Goal: Task Accomplishment & Management: Use online tool/utility

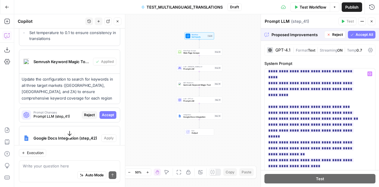
scroll to position [222, 0]
click at [360, 33] on span "Accept All" at bounding box center [363, 34] width 17 height 5
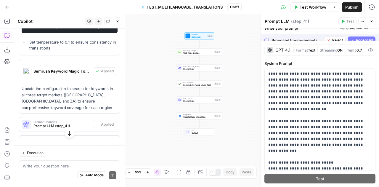
scroll to position [358, 0]
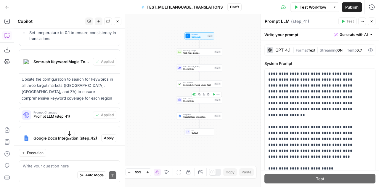
click at [187, 98] on span "LLM · GPT-4.1" at bounding box center [198, 98] width 30 height 2
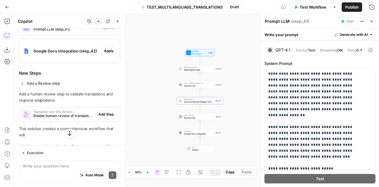
scroll to position [445, 0]
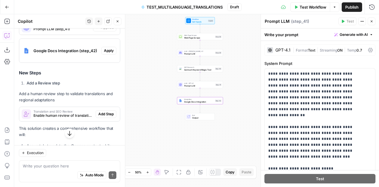
click at [108, 53] on span "Apply" at bounding box center [109, 50] width 10 height 5
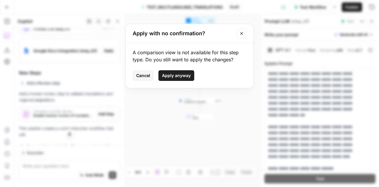
click at [177, 74] on span "Apply anyway" at bounding box center [176, 76] width 29 height 6
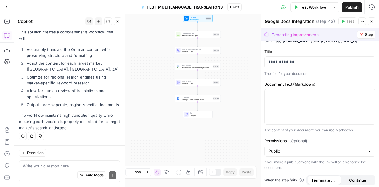
scroll to position [555, 0]
click at [41, 168] on textarea at bounding box center [70, 166] width 94 height 6
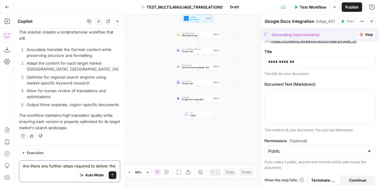
scroll to position [561, 0]
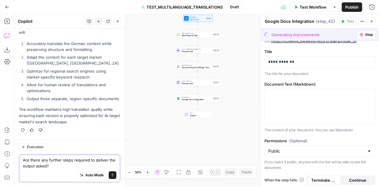
type textarea "Are there any further steps required to deliver the output asked?"
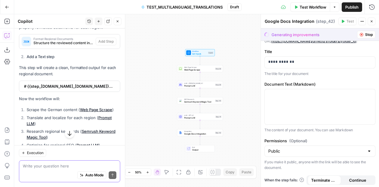
scroll to position [761, 0]
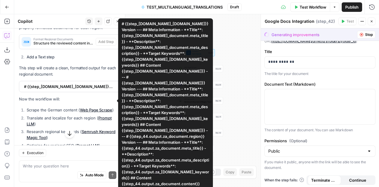
click at [87, 89] on span "# {{step_[DOMAIN_NAME]_[DOMAIN_NAME]}} Version --- ## Meta Information - **Titl…" at bounding box center [69, 86] width 90 height 6
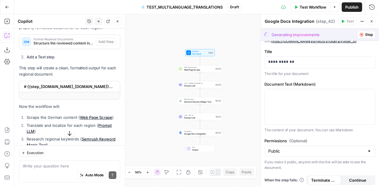
click at [87, 89] on span "# {{step_[DOMAIN_NAME]_[DOMAIN_NAME]}} Version --- ## Meta Information - **Titl…" at bounding box center [69, 86] width 90 height 6
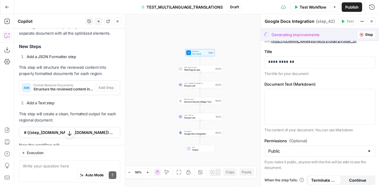
scroll to position [714, 0]
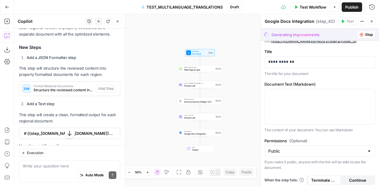
click at [67, 134] on icon "button" at bounding box center [70, 133] width 6 height 6
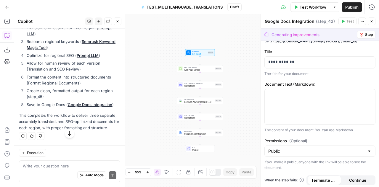
scroll to position [865, 0]
click at [48, 167] on textarea at bounding box center [70, 166] width 94 height 6
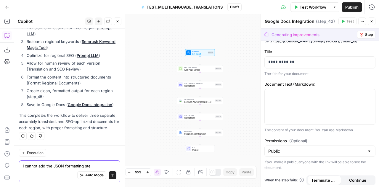
type textarea "I cannot add the JSON formatting step"
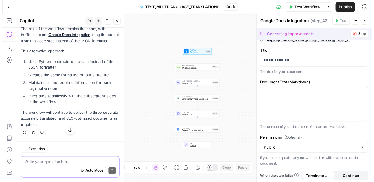
scroll to position [1049, 0]
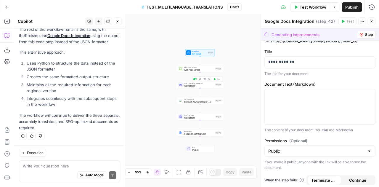
click at [194, 85] on span "Prompt LLM" at bounding box center [199, 85] width 30 height 3
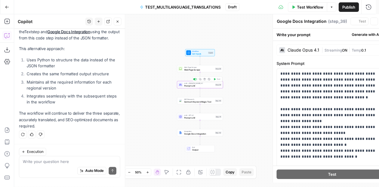
type textarea "Prompt LLM"
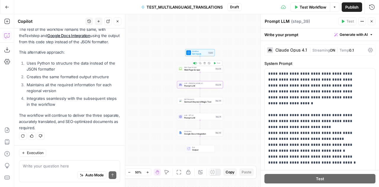
click at [190, 68] on span "Web Page Scrape" at bounding box center [199, 69] width 30 height 3
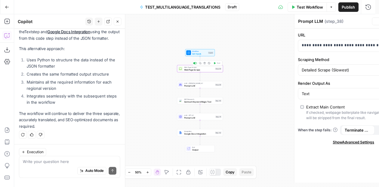
type textarea "Web Page Scrape"
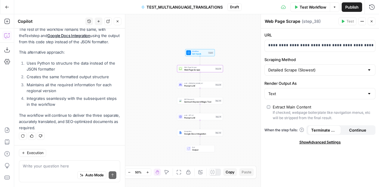
click at [188, 86] on span "Prompt LLM" at bounding box center [199, 85] width 30 height 3
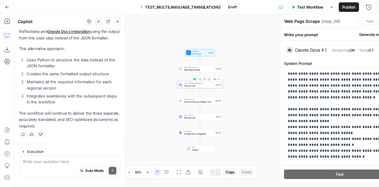
type textarea "Prompt LLM"
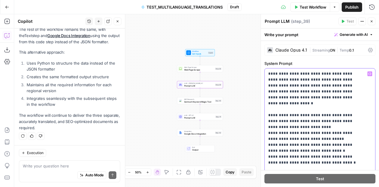
drag, startPoint x: 267, startPoint y: 72, endPoint x: 363, endPoint y: 164, distance: 133.3
click at [363, 164] on div "**********" at bounding box center [320, 188] width 110 height 241
click at [191, 104] on div "SEO Research Semrush Keyword Magic Tool Step 40 Copy step Delete step Add Note …" at bounding box center [200, 100] width 46 height 7
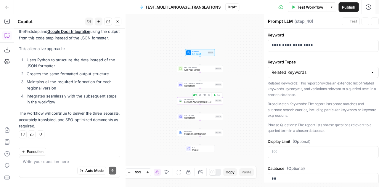
type textarea "Semrush Keyword Magic Tool"
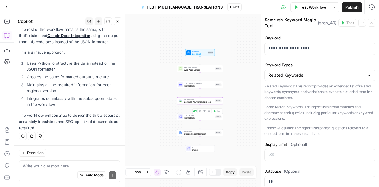
click at [194, 117] on span "Prompt LLM" at bounding box center [199, 117] width 30 height 3
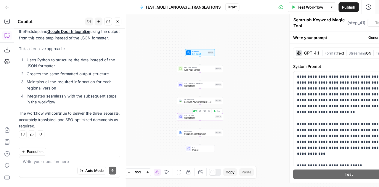
type textarea "Prompt LLM"
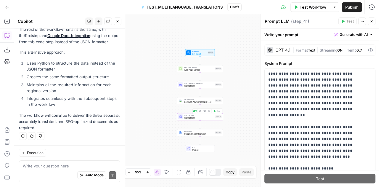
click at [193, 117] on span "Prompt LLM" at bounding box center [199, 117] width 30 height 3
click at [189, 86] on div "Disable Step" at bounding box center [194, 86] width 23 height 6
click at [163, 86] on div "Workflow Set Inputs Inputs Web Page Scrape Web Page Scrape Step 38 LLM · [PERSO…" at bounding box center [196, 100] width 365 height 173
click at [194, 85] on span "Prompt LLM" at bounding box center [199, 85] width 30 height 3
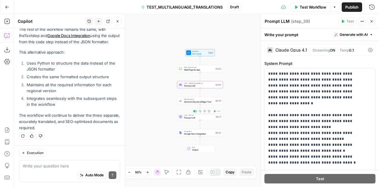
click at [189, 117] on span "Prompt LLM" at bounding box center [199, 117] width 30 height 3
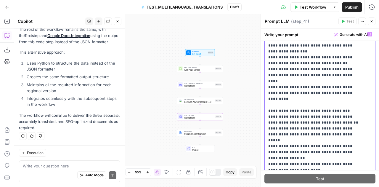
scroll to position [73, 0]
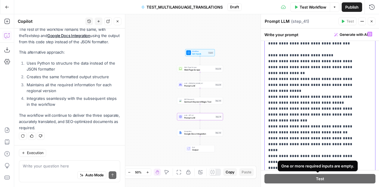
drag, startPoint x: 266, startPoint y: 73, endPoint x: 331, endPoint y: 120, distance: 79.9
click at [331, 120] on div "**********" at bounding box center [318, 149] width 106 height 241
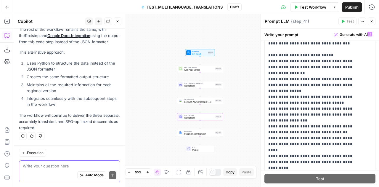
click at [34, 167] on textarea at bounding box center [70, 166] width 94 height 6
type textarea "Correct the numbering of steps in the module"
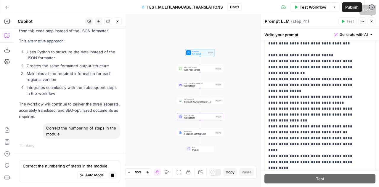
click at [372, 20] on icon "button" at bounding box center [372, 22] width 4 height 4
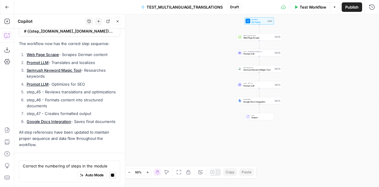
scroll to position [1344, 0]
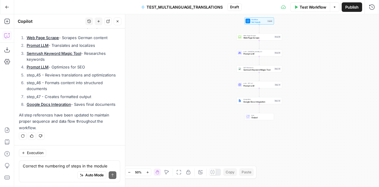
click at [53, 170] on div "Auto Mode Send" at bounding box center [70, 175] width 94 height 13
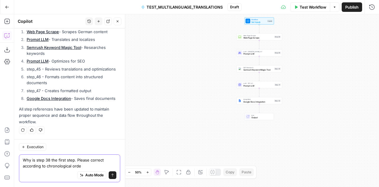
type textarea "Why is step 38 the first step. Please correct according to chronological order"
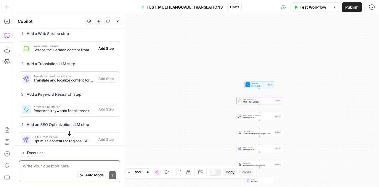
scroll to position [1592, 0]
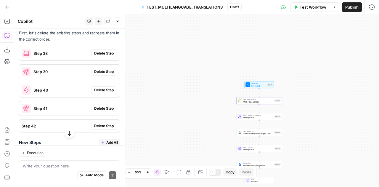
click at [103, 56] on span "Delete Step" at bounding box center [104, 53] width 20 height 5
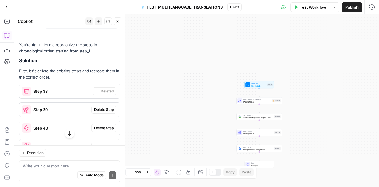
scroll to position [1497, 0]
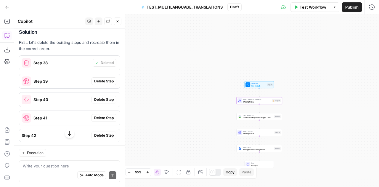
click at [99, 84] on span "Delete Step" at bounding box center [104, 80] width 20 height 5
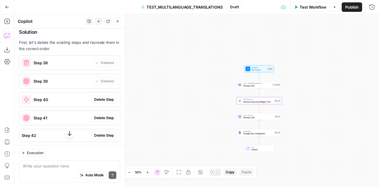
click at [100, 102] on span "Delete Step" at bounding box center [104, 99] width 20 height 5
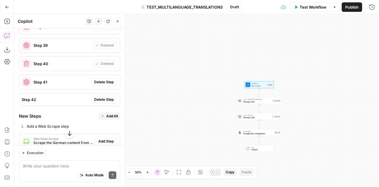
scroll to position [1511, 0]
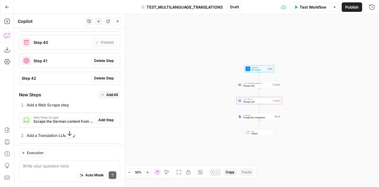
click at [104, 65] on button "Delete Step" at bounding box center [103, 61] width 25 height 8
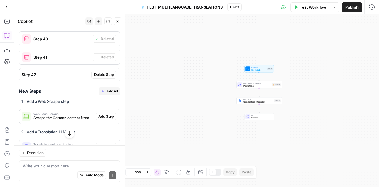
scroll to position [1508, 0]
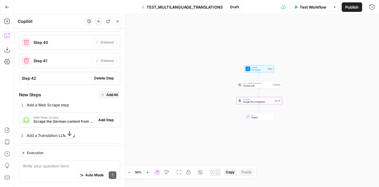
click at [101, 81] on span "Delete Step" at bounding box center [104, 77] width 20 height 5
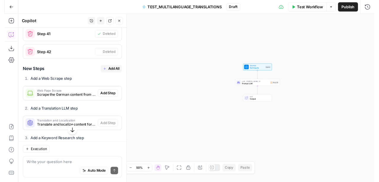
scroll to position [1476, 0]
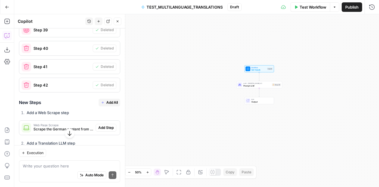
click at [106, 105] on span "Add All" at bounding box center [112, 102] width 12 height 5
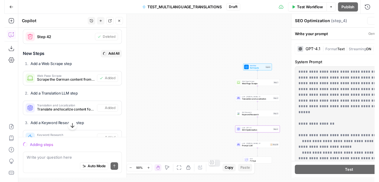
scroll to position [1428, 0]
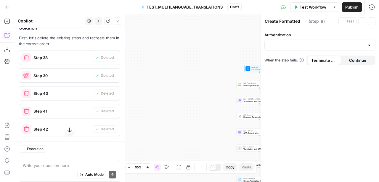
type textarea "Save to Google Docs"
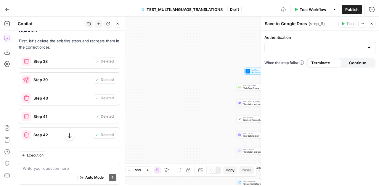
scroll to position [1476, 0]
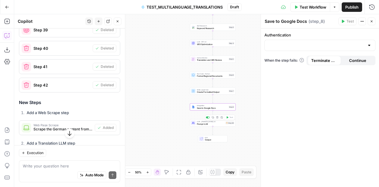
click at [201, 123] on span "Prompt LLM" at bounding box center [211, 123] width 28 height 3
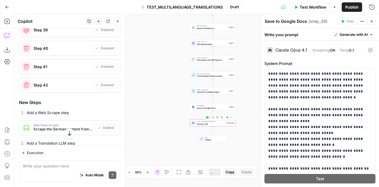
type textarea "Prompt LLM"
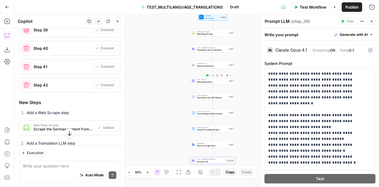
click at [204, 82] on span "SEO Optimization" at bounding box center [212, 81] width 30 height 3
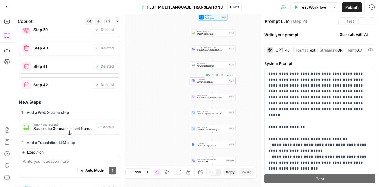
type textarea "SEO Optimization"
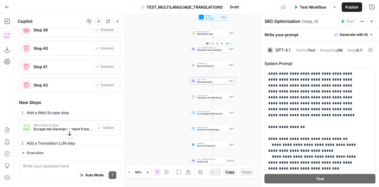
click at [207, 49] on span "Translation and Localization" at bounding box center [212, 50] width 31 height 3
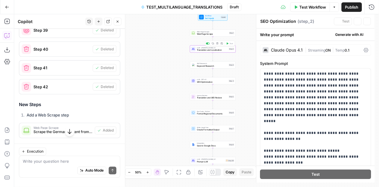
type textarea "Translation and Localization"
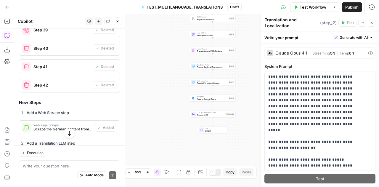
click at [204, 113] on span "Prompt LLM" at bounding box center [211, 114] width 28 height 3
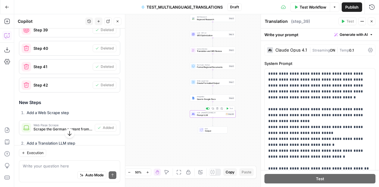
type textarea "Prompt LLM"
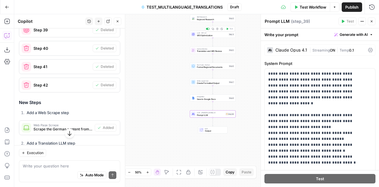
click at [200, 33] on span "LLM · GPT-4.1" at bounding box center [212, 33] width 30 height 2
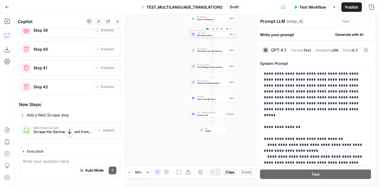
type textarea "SEO Optimization"
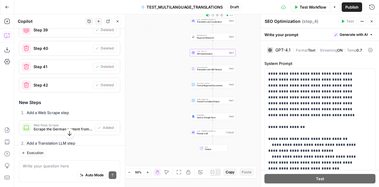
click at [199, 21] on span "Translation and Localization" at bounding box center [212, 21] width 31 height 3
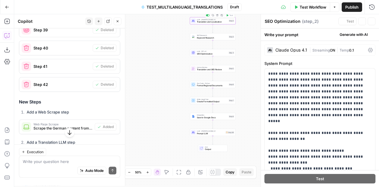
type textarea "Translation and Localization"
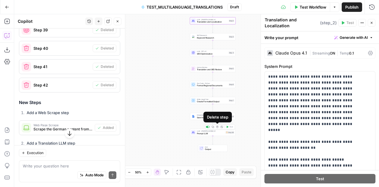
click at [216, 127] on icon "button" at bounding box center [217, 127] width 2 height 2
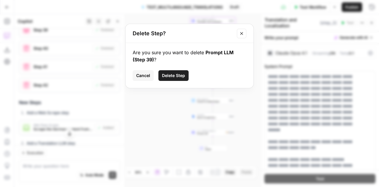
click at [173, 75] on span "Delete Step" at bounding box center [173, 76] width 23 height 6
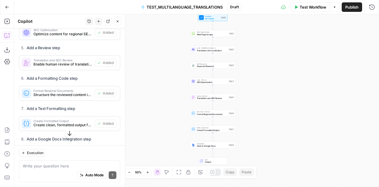
scroll to position [1630, 0]
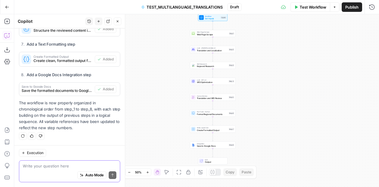
click at [46, 165] on textarea at bounding box center [70, 166] width 94 height 6
type textarea "Review workflow for any errors"
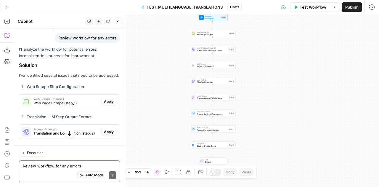
scroll to position [1707, 0]
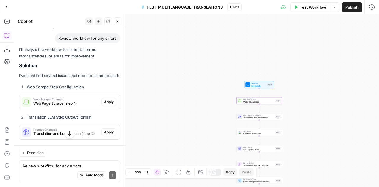
click at [105, 104] on span "Apply" at bounding box center [109, 101] width 10 height 5
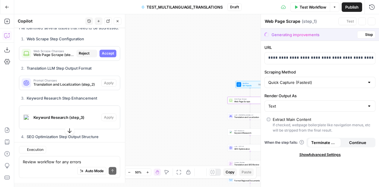
scroll to position [1659, 0]
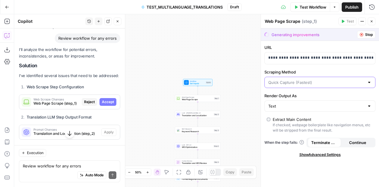
click at [288, 81] on input "Scraping Method" at bounding box center [316, 82] width 96 height 6
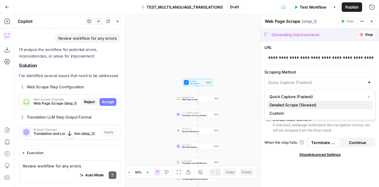
click at [292, 103] on span "Detailed Scrape (Slowest)" at bounding box center [318, 105] width 99 height 6
type input "Detailed Scrape (Slowest)"
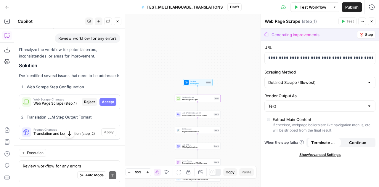
click at [107, 104] on span "Accept" at bounding box center [108, 101] width 12 height 5
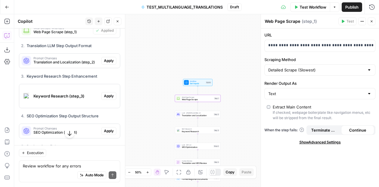
scroll to position [1788, 0]
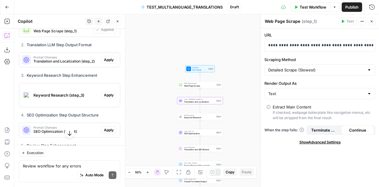
click at [104, 62] on span "Apply" at bounding box center [109, 59] width 10 height 5
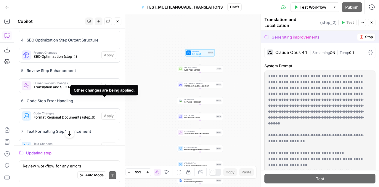
scroll to position [1807, 0]
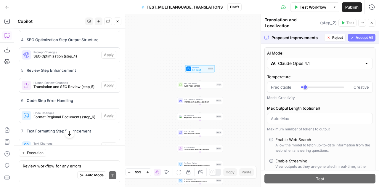
click at [355, 38] on span "Accept All" at bounding box center [363, 37] width 17 height 5
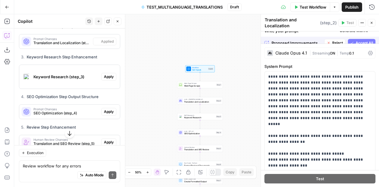
scroll to position [1864, 0]
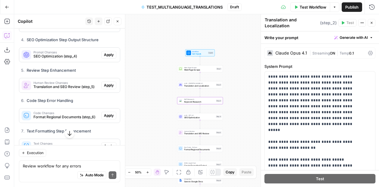
click at [106, 22] on span "Apply" at bounding box center [109, 19] width 10 height 5
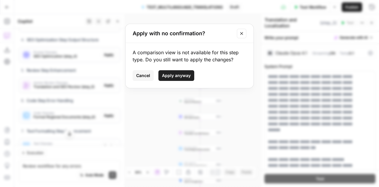
click at [180, 76] on span "Apply anyway" at bounding box center [176, 76] width 29 height 6
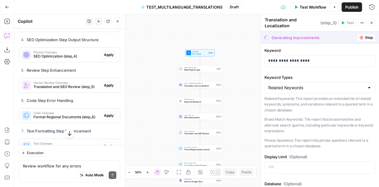
type textarea "Keyword Research"
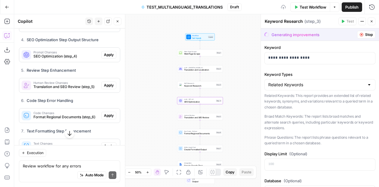
click at [107, 57] on span "Apply" at bounding box center [109, 54] width 10 height 5
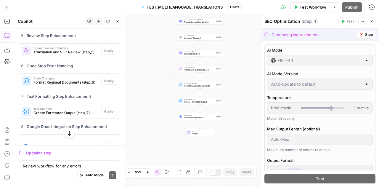
scroll to position [1873, 0]
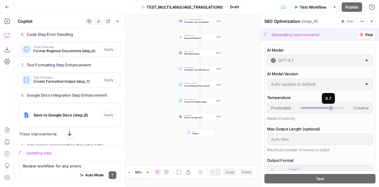
click at [302, 107] on div at bounding box center [316, 107] width 30 height 1
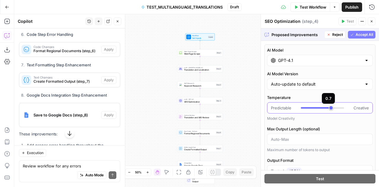
click at [302, 107] on div at bounding box center [316, 107] width 30 height 1
click at [302, 107] on div at bounding box center [322, 107] width 43 height 1
click at [304, 107] on div at bounding box center [322, 107] width 43 height 1
type input "***"
click at [355, 32] on span "Accept All" at bounding box center [363, 34] width 17 height 5
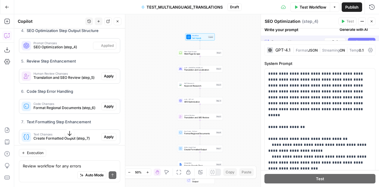
scroll to position [1930, 0]
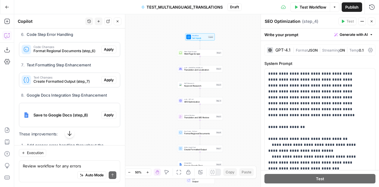
click at [355, 53] on div "GPT-4.1 | Format JSON | Streaming ON | Temp 0.1" at bounding box center [319, 49] width 111 height 11
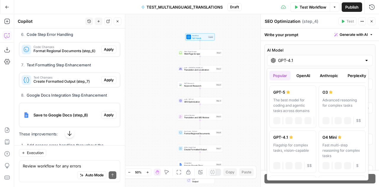
click at [293, 62] on input "GPT-4.1" at bounding box center [320, 60] width 84 height 6
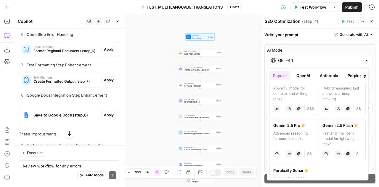
scroll to position [128, 0]
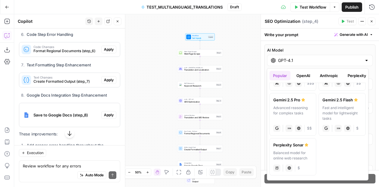
click at [282, 150] on div "Balanced model for online web research" at bounding box center [292, 155] width 39 height 11
type input "Perplexity Sonar"
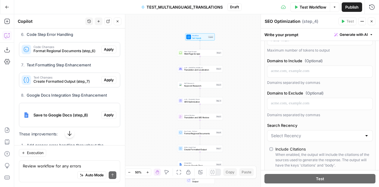
scroll to position [76, 0]
click at [297, 132] on input "Search Recency" at bounding box center [316, 135] width 91 height 6
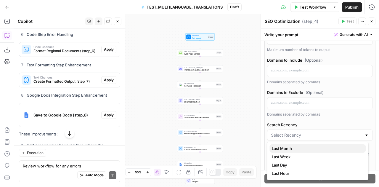
click at [282, 149] on span "Last Month" at bounding box center [316, 148] width 89 height 6
type input "Last Month"
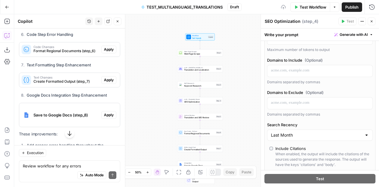
scroll to position [0, 0]
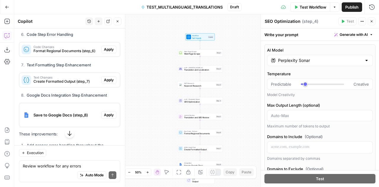
click at [370, 22] on icon "button" at bounding box center [372, 22] width 4 height 4
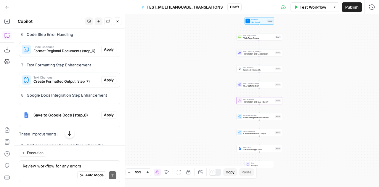
click at [104, 22] on span "Apply" at bounding box center [109, 19] width 10 height 5
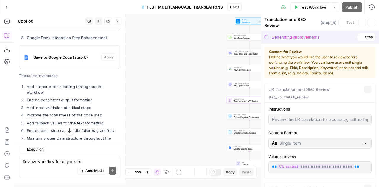
scroll to position [1873, 0]
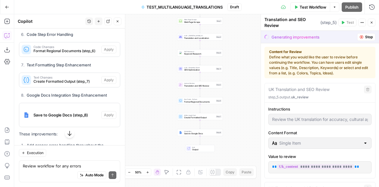
click at [360, 33] on button "Stop" at bounding box center [366, 37] width 18 height 8
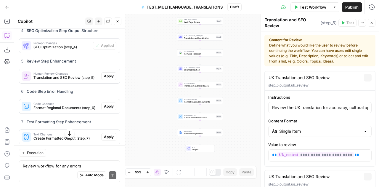
scroll to position [1930, 0]
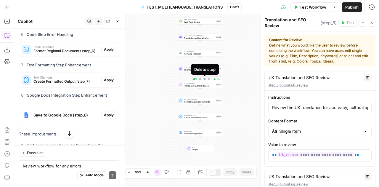
click at [205, 80] on icon "button" at bounding box center [204, 79] width 2 height 2
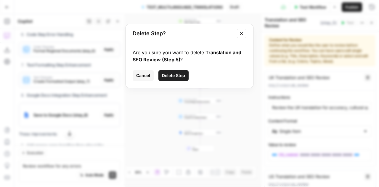
click at [176, 78] on button "Delete Step" at bounding box center [173, 75] width 30 height 11
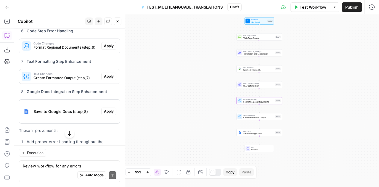
click at [108, 49] on span "Apply" at bounding box center [109, 45] width 10 height 5
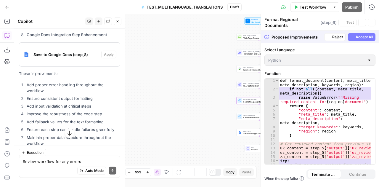
scroll to position [1873, 0]
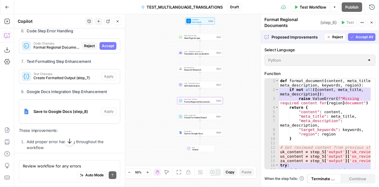
click at [102, 49] on span "Accept" at bounding box center [108, 45] width 12 height 5
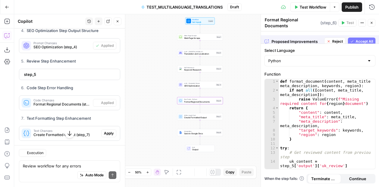
scroll to position [1930, 0]
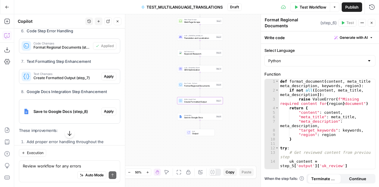
click at [106, 79] on span "Apply" at bounding box center [109, 76] width 10 height 5
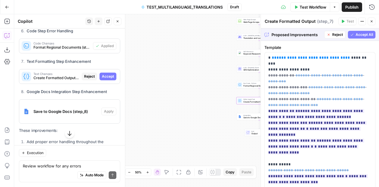
click at [106, 79] on span "Accept" at bounding box center [108, 76] width 12 height 5
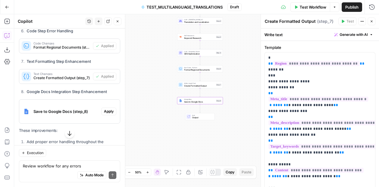
click at [107, 114] on span "Apply" at bounding box center [109, 111] width 10 height 5
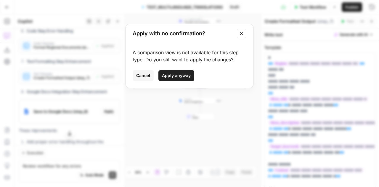
click at [175, 71] on button "Apply anyway" at bounding box center [176, 75] width 36 height 11
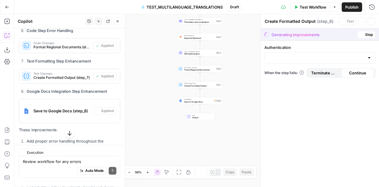
type textarea "Save to Google Docs"
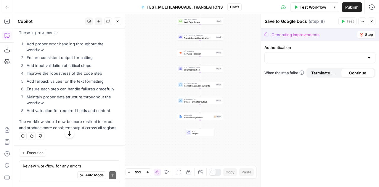
scroll to position [2056, 0]
click at [59, 168] on textarea "Review workflow for any errors" at bounding box center [70, 166] width 94 height 6
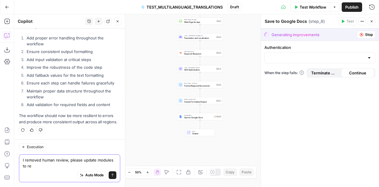
scroll to position [2062, 0]
type textarea "I removed human review, please update modules to reflect this"
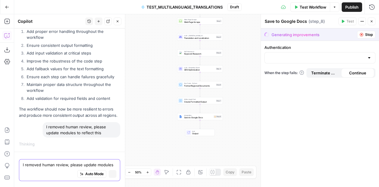
scroll to position [2002, 0]
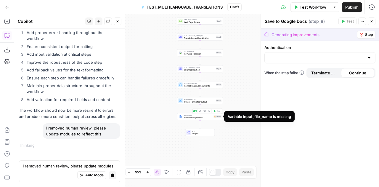
click at [216, 117] on div "Step 8" at bounding box center [217, 116] width 8 height 3
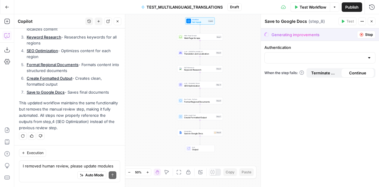
scroll to position [2250, 0]
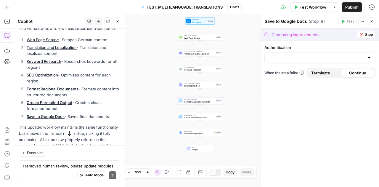
click at [106, 17] on span "Apply" at bounding box center [109, 14] width 10 height 5
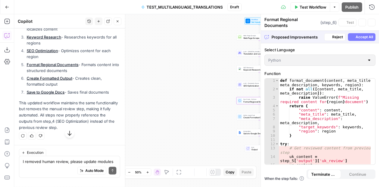
scroll to position [2194, 0]
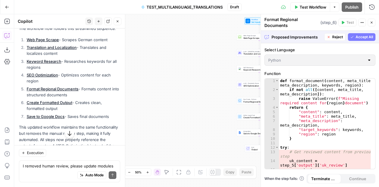
click at [362, 37] on span "Accept All" at bounding box center [363, 36] width 17 height 5
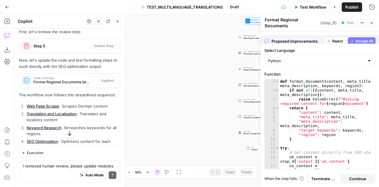
scroll to position [2260, 0]
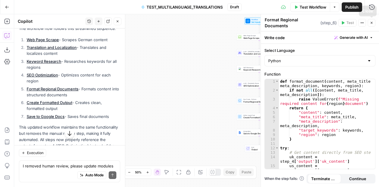
click at [372, 22] on icon "button" at bounding box center [372, 23] width 4 height 4
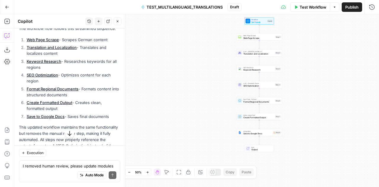
click at [317, 9] on span "Test Workflow" at bounding box center [313, 7] width 27 height 6
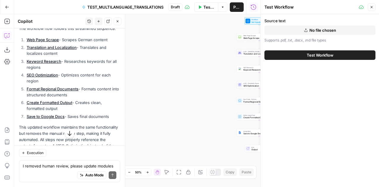
click at [325, 51] on button "Test Workflow" at bounding box center [319, 54] width 111 height 9
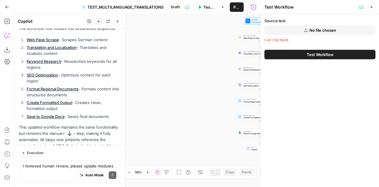
click at [310, 30] on span "No file chosen" at bounding box center [322, 30] width 27 height 6
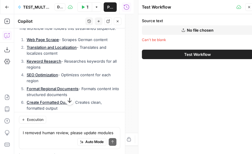
click at [207, 31] on span "No file chosen" at bounding box center [200, 30] width 27 height 6
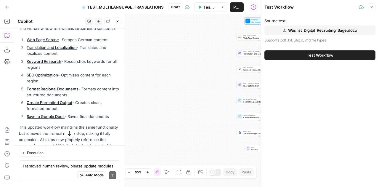
click at [318, 55] on span "Test Workflow" at bounding box center [320, 55] width 27 height 6
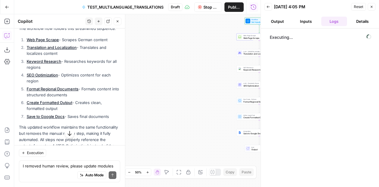
click at [368, 7] on button "Close" at bounding box center [372, 7] width 8 height 8
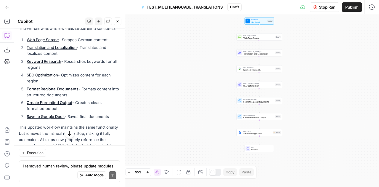
click at [330, 6] on span "Stop Run" at bounding box center [327, 7] width 17 height 6
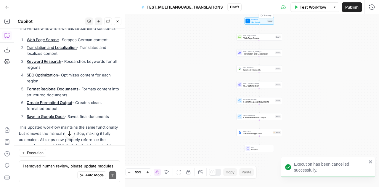
click at [255, 18] on div "Workflow Set Inputs Inputs Test Step" at bounding box center [259, 20] width 30 height 7
click at [207, 77] on div "Workflow Set Inputs Inputs Web Page Scrape Web Page Scrape Step 1 LLM · [PERSON…" at bounding box center [196, 100] width 365 height 173
click at [370, 20] on icon "button" at bounding box center [372, 22] width 4 height 4
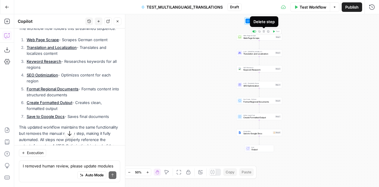
click at [263, 32] on icon "button" at bounding box center [264, 31] width 2 height 2
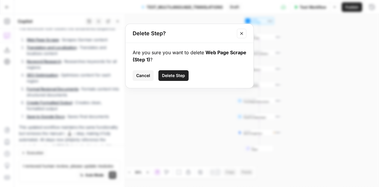
click at [169, 77] on span "Delete Step" at bounding box center [173, 76] width 23 height 6
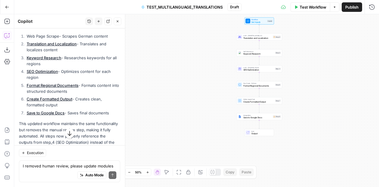
scroll to position [2256, 0]
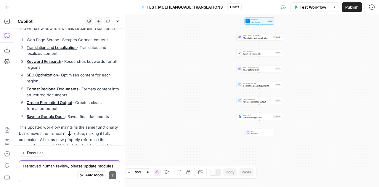
click at [64, 164] on textarea "I removed human review, please update modules to reflect this" at bounding box center [70, 166] width 94 height 6
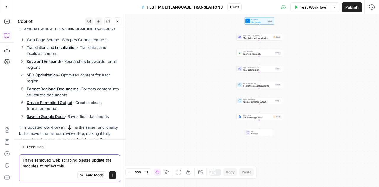
type textarea "I have removed web scraping please update the modules to reflect this."
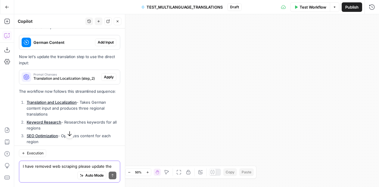
scroll to position [2484, 0]
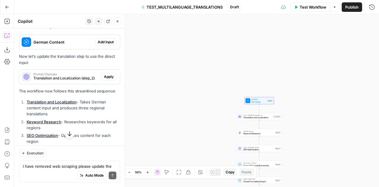
click at [105, 45] on span "Add Input" at bounding box center [106, 41] width 16 height 5
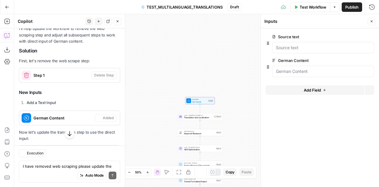
scroll to position [2494, 0]
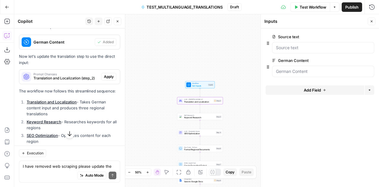
click at [104, 79] on span "Apply" at bounding box center [109, 76] width 10 height 5
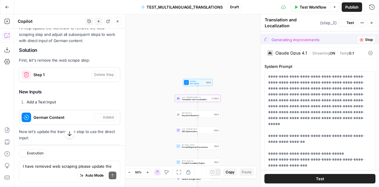
scroll to position [2493, 0]
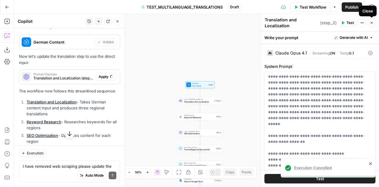
click at [374, 21] on button "Close" at bounding box center [372, 23] width 8 height 8
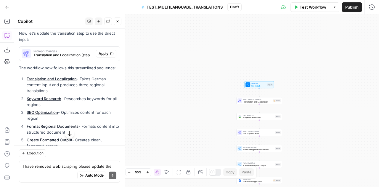
scroll to position [2516, 0]
click at [56, 171] on div "Auto Mode Send" at bounding box center [70, 175] width 94 height 13
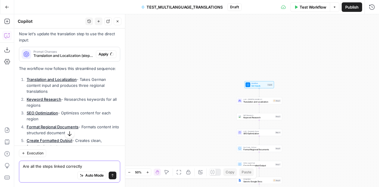
type textarea "Are all the steps linked correctly?"
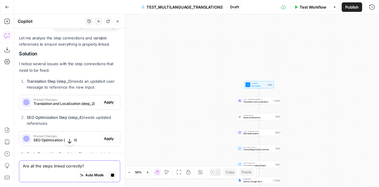
scroll to position [2650, 0]
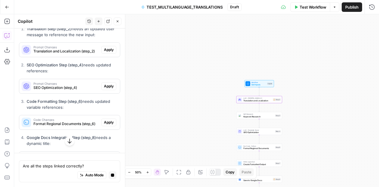
click at [104, 52] on span "Apply" at bounding box center [109, 49] width 10 height 5
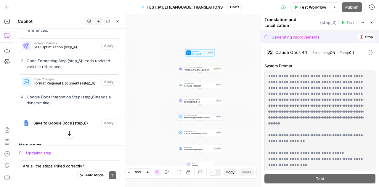
scroll to position [2702, 0]
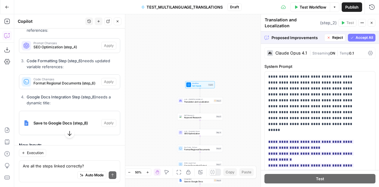
click at [360, 37] on span "Accept All" at bounding box center [363, 37] width 17 height 5
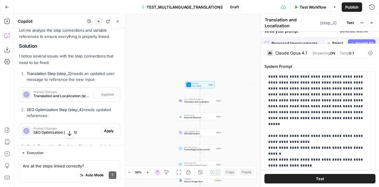
scroll to position [2787, 0]
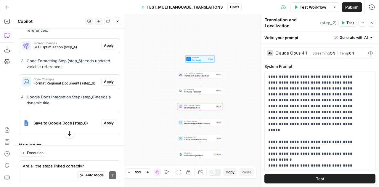
click at [107, 48] on span "Apply" at bounding box center [109, 45] width 10 height 5
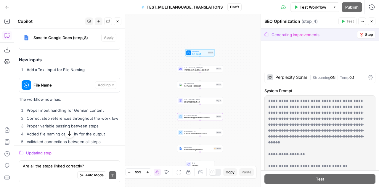
scroll to position [2702, 0]
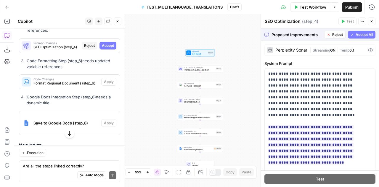
click at [356, 35] on span "Accept All" at bounding box center [363, 34] width 17 height 5
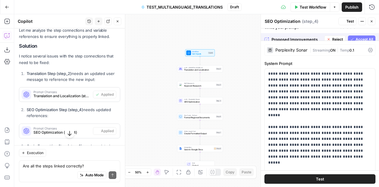
scroll to position [2787, 0]
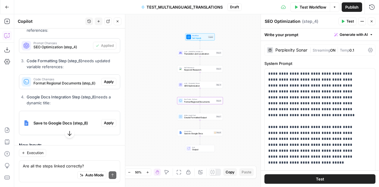
click at [104, 84] on span "Apply" at bounding box center [109, 81] width 10 height 5
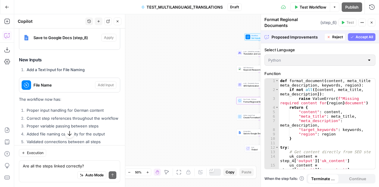
scroll to position [2702, 0]
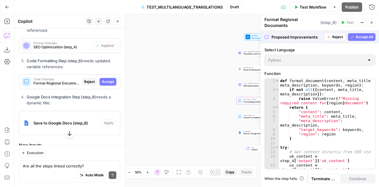
click at [103, 84] on span "Accept" at bounding box center [108, 81] width 12 height 5
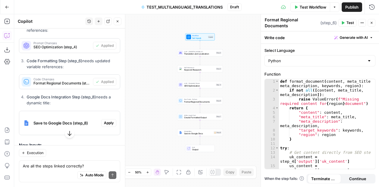
scroll to position [2822, 0]
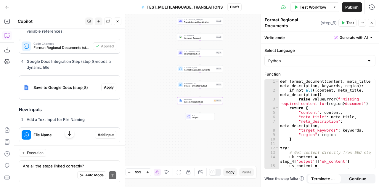
click at [104, 90] on span "Apply" at bounding box center [109, 87] width 10 height 5
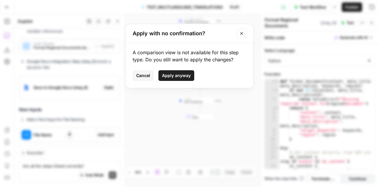
click at [177, 74] on span "Apply anyway" at bounding box center [176, 76] width 29 height 6
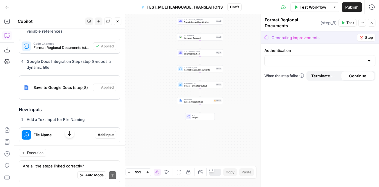
type textarea "Save to Google Docs"
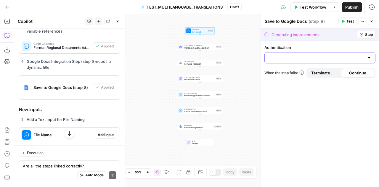
click at [355, 59] on input "Authentication" at bounding box center [316, 58] width 96 height 6
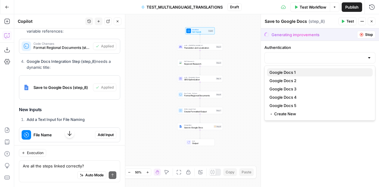
click at [329, 73] on span "Google Docs 1" at bounding box center [318, 72] width 99 height 6
type input "Google Docs 1"
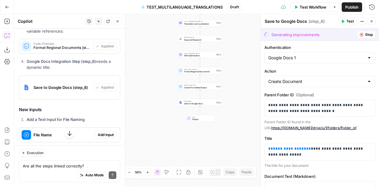
scroll to position [0, 0]
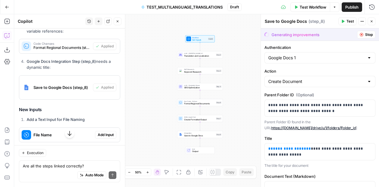
click at [313, 5] on span "Test Workflow" at bounding box center [313, 7] width 27 height 6
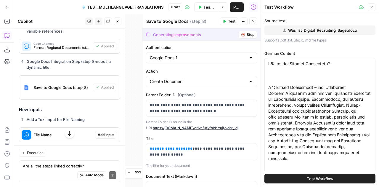
click at [334, 180] on button "Test Workflow" at bounding box center [319, 178] width 111 height 9
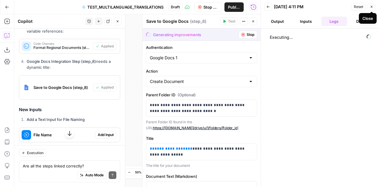
click at [372, 8] on icon "button" at bounding box center [372, 7] width 4 height 4
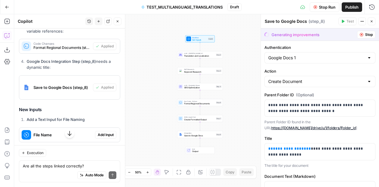
click at [372, 23] on icon "button" at bounding box center [372, 22] width 4 height 4
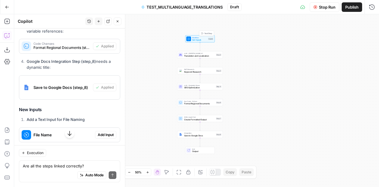
click at [202, 39] on span "Set Inputs" at bounding box center [199, 39] width 15 height 3
click at [371, 22] on icon "button" at bounding box center [372, 21] width 2 height 2
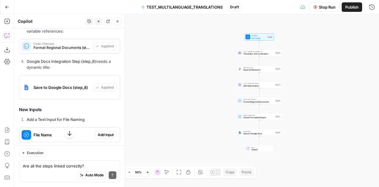
scroll to position [2999, 0]
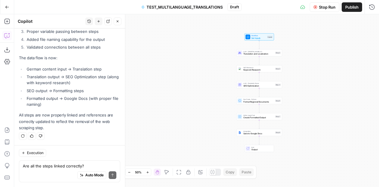
click at [319, 8] on span "Stop Run" at bounding box center [327, 7] width 17 height 6
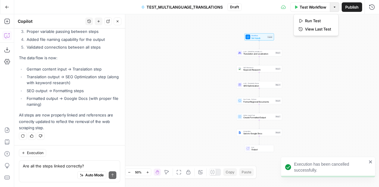
click at [334, 6] on icon "button" at bounding box center [335, 7] width 4 height 4
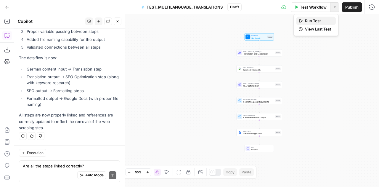
click at [317, 19] on span "Run Test" at bounding box center [318, 21] width 26 height 6
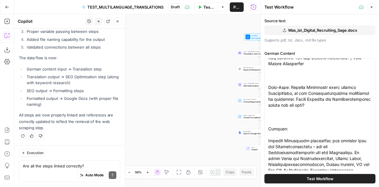
scroll to position [29, 0]
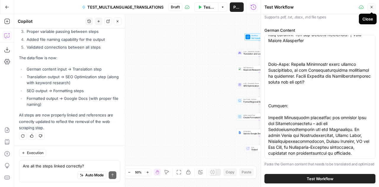
click at [371, 7] on icon "button" at bounding box center [372, 7] width 4 height 4
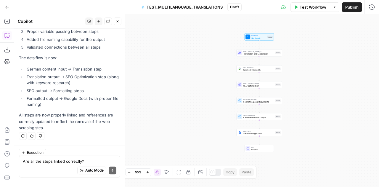
scroll to position [2999, 0]
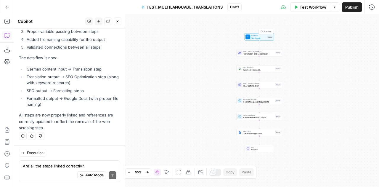
click at [251, 36] on span "Workflow" at bounding box center [258, 35] width 15 height 2
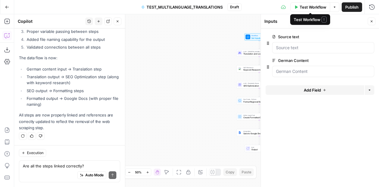
click at [308, 9] on span "Test Workflow" at bounding box center [313, 7] width 27 height 6
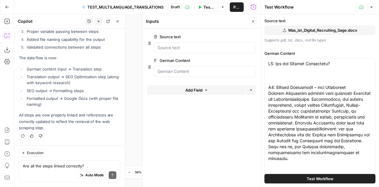
click at [321, 178] on span "Test Workflow" at bounding box center [320, 179] width 27 height 6
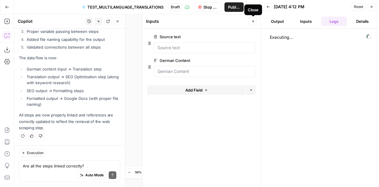
click at [253, 21] on icon "button" at bounding box center [253, 22] width 4 height 4
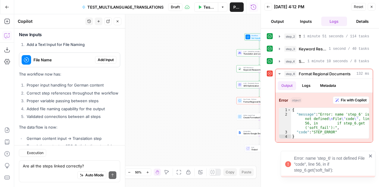
scroll to position [2999, 0]
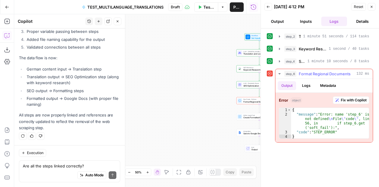
click at [347, 96] on button "Fix with Copilot" at bounding box center [351, 100] width 36 height 8
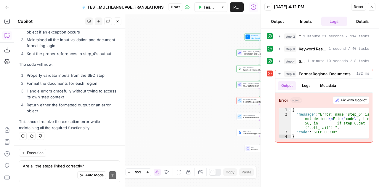
scroll to position [3123, 0]
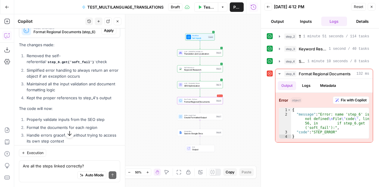
click at [106, 33] on span "Apply" at bounding box center [109, 30] width 10 height 5
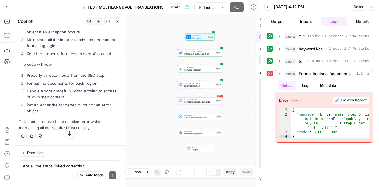
scroll to position [3038, 0]
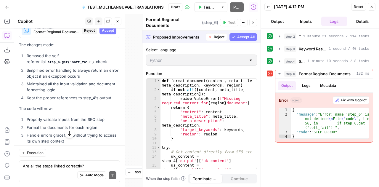
click at [249, 35] on span "Accept All" at bounding box center [245, 36] width 17 height 5
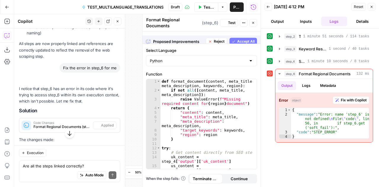
scroll to position [3132, 0]
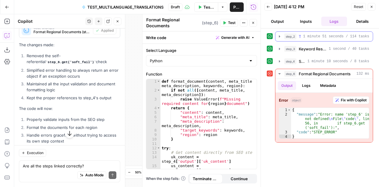
click at [317, 37] on span "1 minute 51 seconds / 114 tasks" at bounding box center [336, 36] width 66 height 5
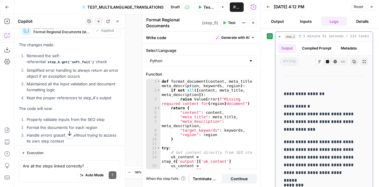
scroll to position [6199, 0]
click at [358, 7] on span "Reset" at bounding box center [358, 6] width 9 height 5
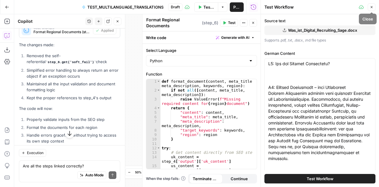
click at [371, 5] on button "Close" at bounding box center [372, 7] width 8 height 8
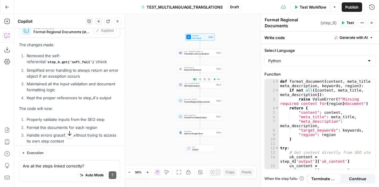
click at [196, 87] on div "LLM · Perplexity Sonar SEO Optimization Step 4 Copy step Delete step Add Note T…" at bounding box center [200, 84] width 46 height 7
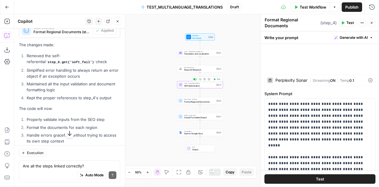
type textarea "SEO Optimization"
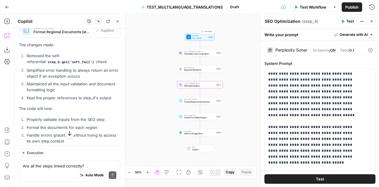
click at [194, 36] on span "Workflow" at bounding box center [199, 35] width 15 height 2
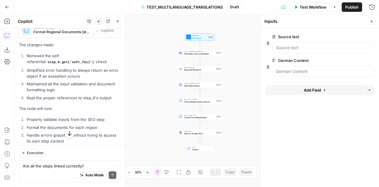
click at [314, 6] on span "Test Workflow" at bounding box center [313, 7] width 27 height 6
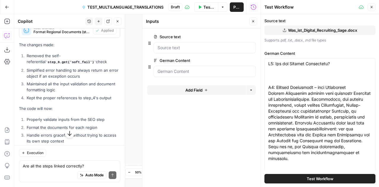
click at [319, 177] on span "Test Workflow" at bounding box center [320, 179] width 27 height 6
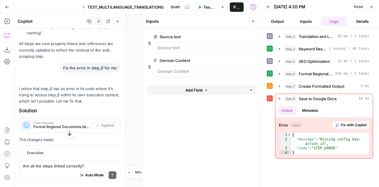
scroll to position [3132, 0]
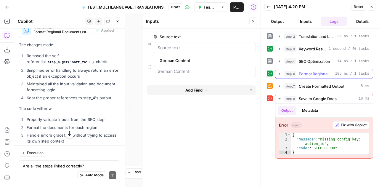
click at [321, 77] on button "step_6 Format Regional Documents 106 ms / 1 tasks" at bounding box center [323, 73] width 97 height 9
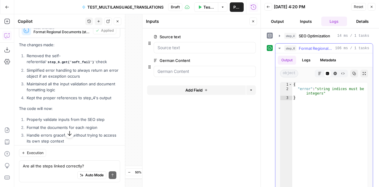
scroll to position [0, 0]
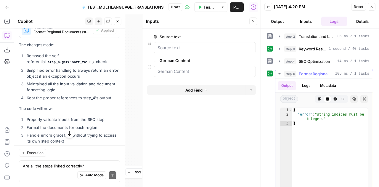
click at [278, 73] on icon "button" at bounding box center [279, 73] width 2 height 1
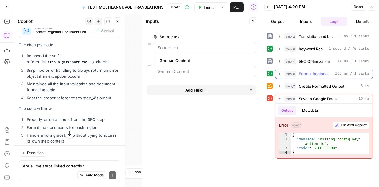
click at [279, 76] on button "step_6 Format Regional Documents 106 ms / 1 tasks" at bounding box center [323, 73] width 97 height 9
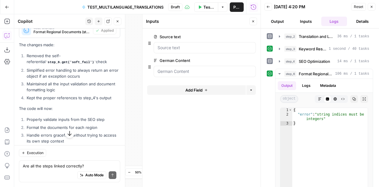
click at [281, 21] on button "Output" at bounding box center [277, 21] width 26 height 9
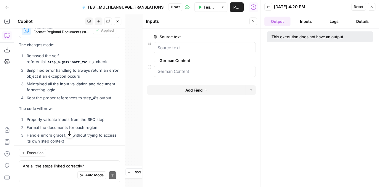
click at [336, 22] on button "Logs" at bounding box center [334, 21] width 26 height 9
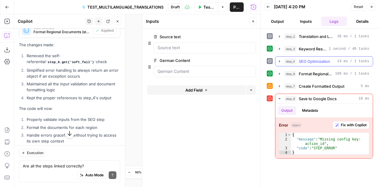
click at [309, 61] on span "SEO Optimization" at bounding box center [314, 61] width 31 height 6
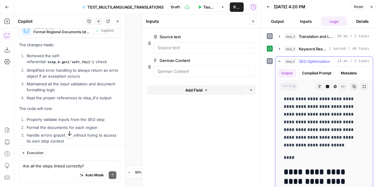
scroll to position [3848, 0]
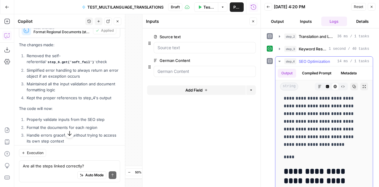
click at [279, 61] on icon "button" at bounding box center [279, 61] width 5 height 5
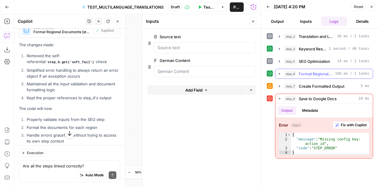
click at [279, 73] on icon "button" at bounding box center [279, 74] width 1 height 2
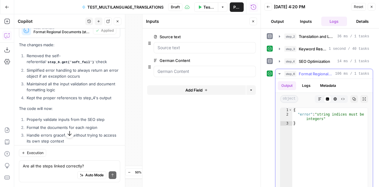
click at [288, 84] on button "Output" at bounding box center [287, 85] width 18 height 9
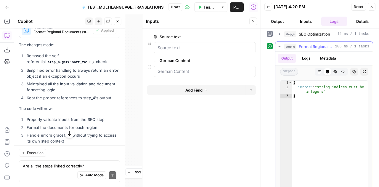
scroll to position [24, 0]
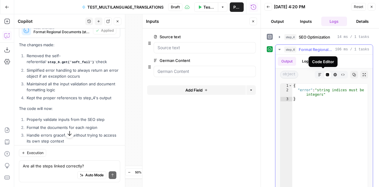
click at [326, 75] on icon at bounding box center [327, 74] width 3 height 3
type textarea "*"
click at [316, 85] on div "{ "error" : "string indices must be integers" }" at bounding box center [329, 145] width 75 height 125
click at [318, 73] on icon "button" at bounding box center [320, 75] width 4 height 4
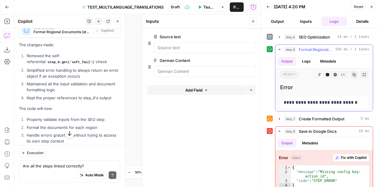
scroll to position [29, 0]
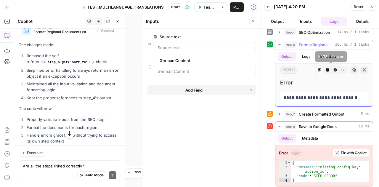
click at [333, 68] on icon "button" at bounding box center [335, 70] width 4 height 4
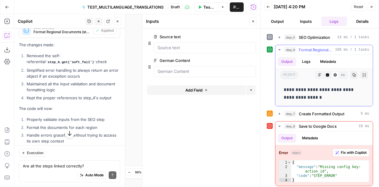
scroll to position [24, 0]
click at [341, 73] on icon "button" at bounding box center [343, 75] width 4 height 4
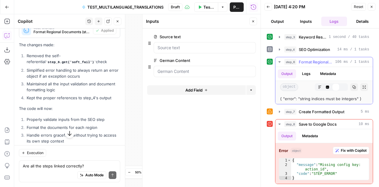
scroll to position [10, 0]
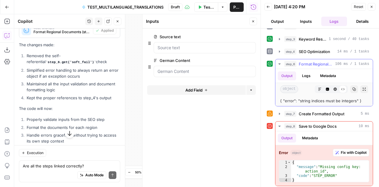
click at [362, 99] on div "{ "error": "string indices must be integers" }" at bounding box center [324, 101] width 88 height 6
click at [353, 99] on div "{ "error": "string indices must be integers" }" at bounding box center [324, 101] width 88 height 6
click at [362, 88] on icon "button" at bounding box center [364, 89] width 4 height 4
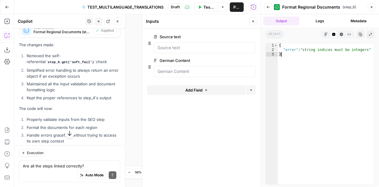
click at [337, 54] on div "{ "error" : "string indices must be integers" }" at bounding box center [326, 118] width 96 height 150
type textarea "**********"
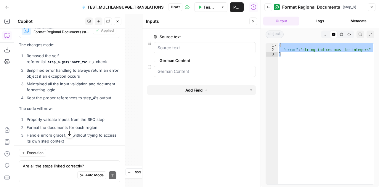
click at [268, 8] on icon "button" at bounding box center [268, 7] width 3 height 2
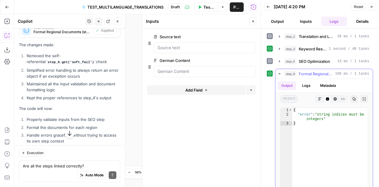
click at [279, 74] on icon "button" at bounding box center [279, 73] width 5 height 5
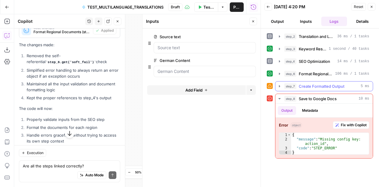
click at [276, 85] on button "step_7 Create Formatted Output 5 ms" at bounding box center [323, 85] width 97 height 9
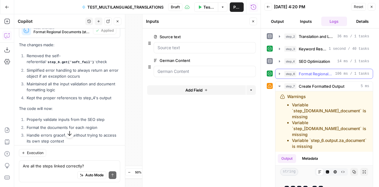
click at [312, 75] on span "Format Regional Documents" at bounding box center [316, 74] width 34 height 6
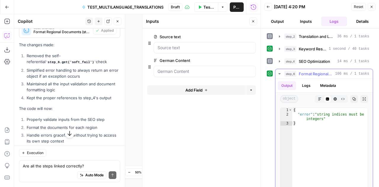
click at [278, 70] on button "step_6 Format Regional Documents 106 ms / 1 tasks" at bounding box center [323, 73] width 97 height 9
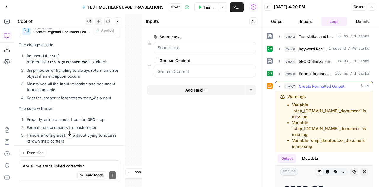
click at [279, 86] on icon "button" at bounding box center [279, 86] width 2 height 1
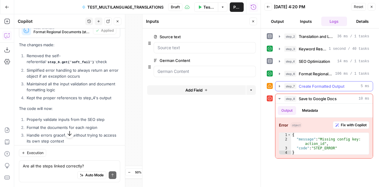
click at [279, 85] on icon "button" at bounding box center [279, 86] width 1 height 2
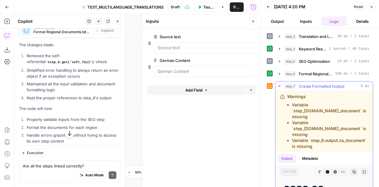
drag, startPoint x: 309, startPoint y: 149, endPoint x: 282, endPoint y: 93, distance: 62.9
click at [282, 94] on div "Warnings Variable `step_[DOMAIN_NAME]_document` is missing Variable `step_[DOMA…" at bounding box center [324, 122] width 88 height 56
click at [279, 85] on icon "button" at bounding box center [279, 85] width 2 height 1
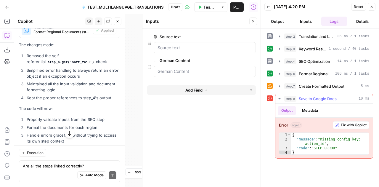
click at [278, 98] on icon "button" at bounding box center [279, 98] width 2 height 1
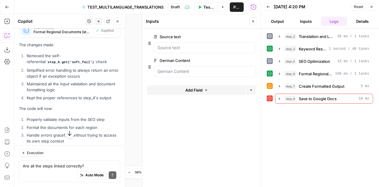
click at [58, 170] on div "Auto Mode Send" at bounding box center [70, 175] width 94 height 13
type textarea "Fix step 7 and 9"
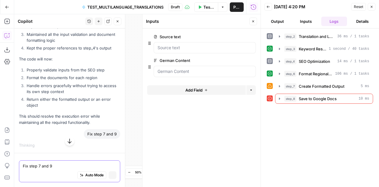
scroll to position [3025, 0]
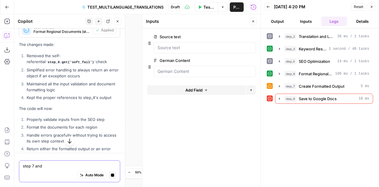
type textarea "step 7 and 8"
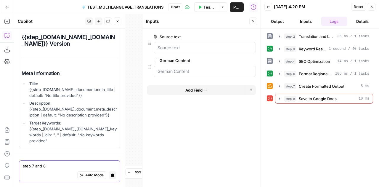
click at [83, 166] on textarea "step 7 and 8" at bounding box center [70, 166] width 94 height 6
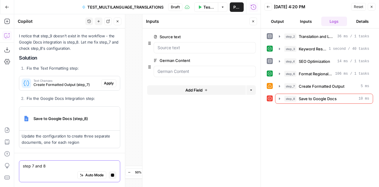
scroll to position [3215, 0]
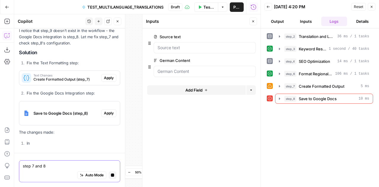
click at [83, 166] on textarea "step 7 and 8" at bounding box center [70, 165] width 94 height 6
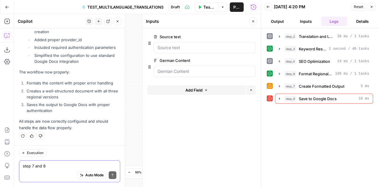
scroll to position [3620, 0]
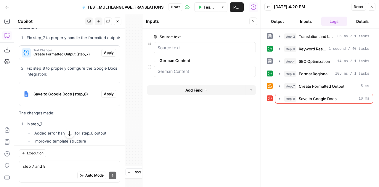
click at [105, 57] on button "Apply" at bounding box center [108, 53] width 15 height 8
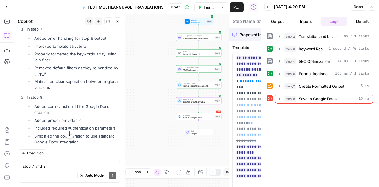
type textarea "Create Formatted Output"
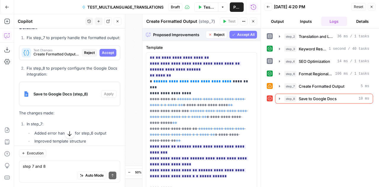
click at [237, 35] on span "Accept All" at bounding box center [245, 34] width 17 height 5
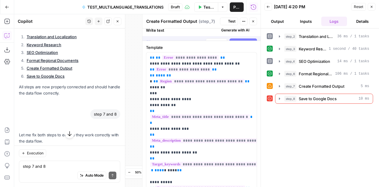
scroll to position [3639, 0]
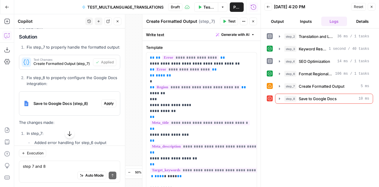
click at [107, 106] on span "Apply" at bounding box center [109, 103] width 10 height 5
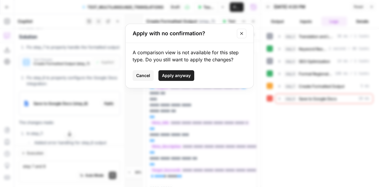
click at [189, 74] on span "Apply anyway" at bounding box center [176, 76] width 29 height 6
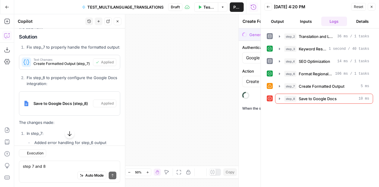
type textarea "Save to Google Docs"
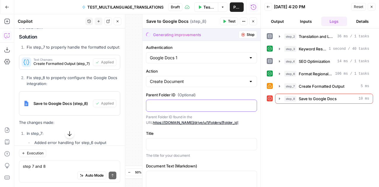
click at [170, 106] on p at bounding box center [201, 105] width 103 height 6
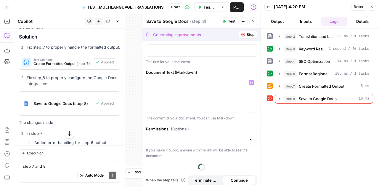
scroll to position [87, 0]
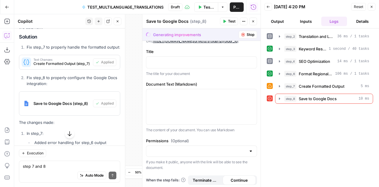
click at [241, 139] on label "Permissions (Optional)" at bounding box center [201, 141] width 111 height 6
click at [241, 148] on input "Permissions (Optional)" at bounding box center [198, 151] width 96 height 6
click at [231, 172] on span "Public" at bounding box center [198, 173] width 94 height 6
type input "Public"
click at [363, 6] on button "Reset" at bounding box center [358, 7] width 15 height 8
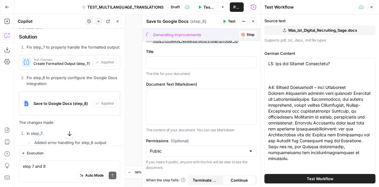
click at [372, 6] on icon "button" at bounding box center [372, 7] width 4 height 4
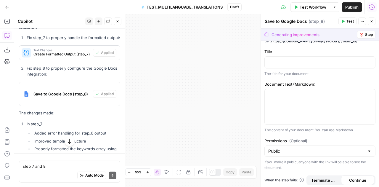
scroll to position [3639, 0]
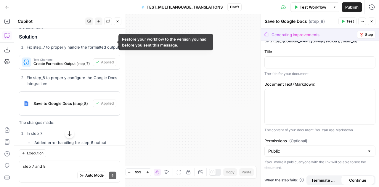
click at [76, 11] on icon "button" at bounding box center [77, 9] width 3 height 3
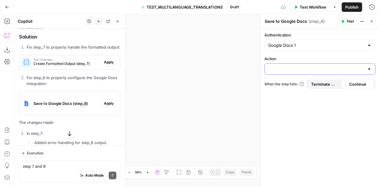
click at [298, 70] on input "Action" at bounding box center [316, 69] width 96 height 6
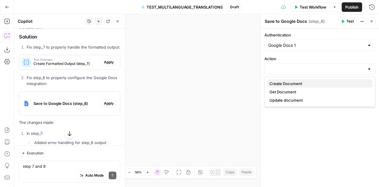
click at [294, 81] on span "Create Document" at bounding box center [318, 84] width 99 height 6
type input "Create Document"
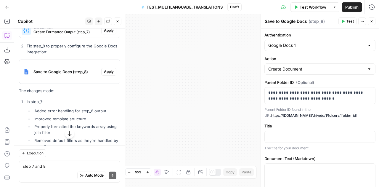
scroll to position [3670, 0]
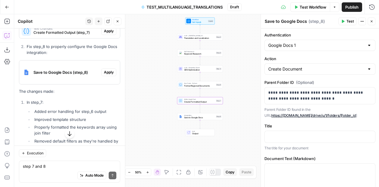
click at [104, 34] on span "Apply" at bounding box center [109, 30] width 10 height 5
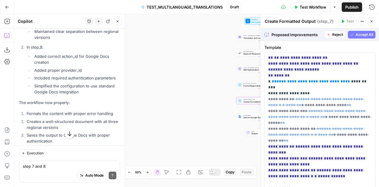
scroll to position [3547, 0]
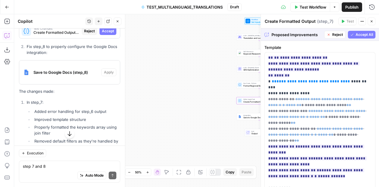
click at [102, 34] on span "Accept" at bounding box center [108, 30] width 12 height 5
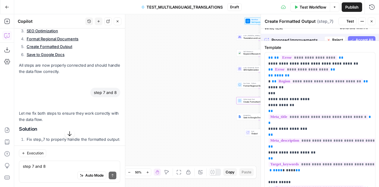
scroll to position [3670, 0]
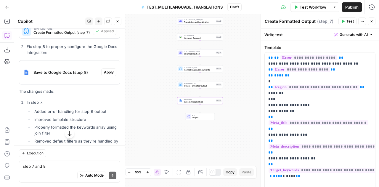
click at [104, 75] on span "Apply" at bounding box center [109, 72] width 10 height 5
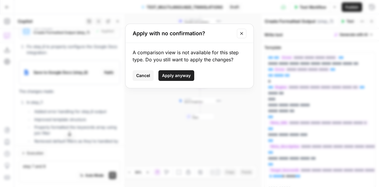
click at [184, 77] on span "Apply anyway" at bounding box center [176, 76] width 29 height 6
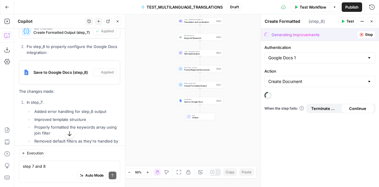
type textarea "Save to Google Docs"
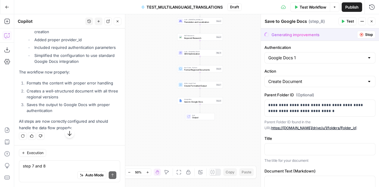
scroll to position [3861, 0]
click at [371, 22] on icon "button" at bounding box center [372, 22] width 4 height 4
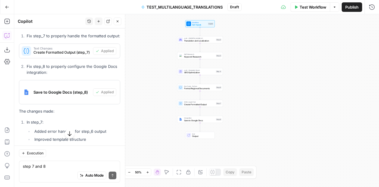
scroll to position [3568, 0]
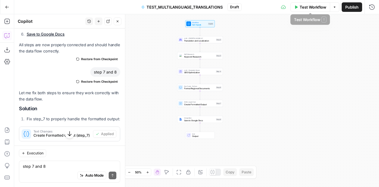
click at [315, 7] on span "Test Workflow" at bounding box center [313, 7] width 27 height 6
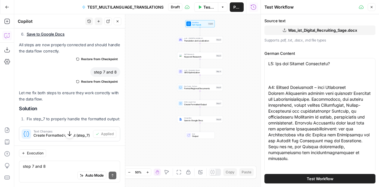
click at [322, 178] on span "Test Workflow" at bounding box center [320, 179] width 27 height 6
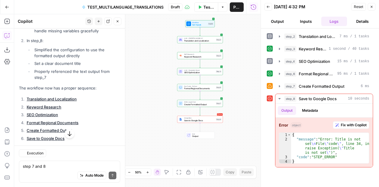
scroll to position [3568, 0]
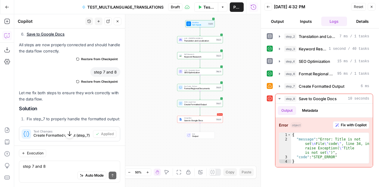
click at [269, 84] on icon at bounding box center [270, 86] width 4 height 4
click at [279, 84] on icon "button" at bounding box center [279, 86] width 5 height 5
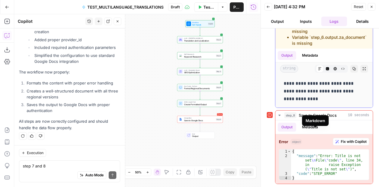
scroll to position [24, 0]
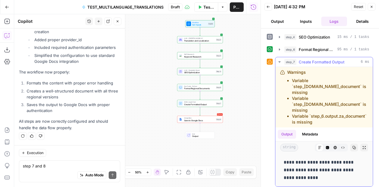
click at [278, 61] on icon "button" at bounding box center [279, 61] width 5 height 5
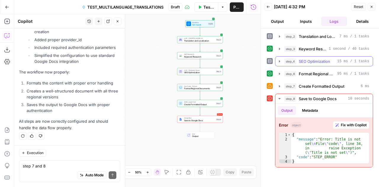
scroll to position [0, 0]
click at [278, 61] on icon "button" at bounding box center [279, 61] width 5 height 5
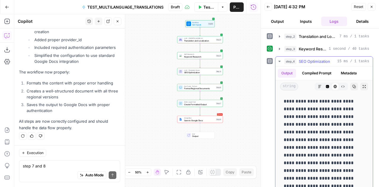
click at [278, 61] on icon "button" at bounding box center [279, 61] width 5 height 5
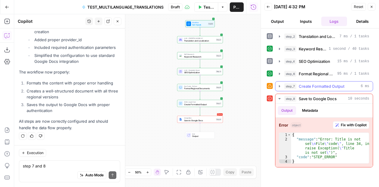
click at [279, 85] on icon "button" at bounding box center [279, 86] width 1 height 2
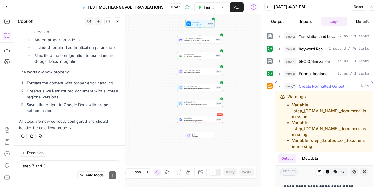
click at [305, 128] on li "Variable `step_[DOMAIN_NAME]_document` is missing" at bounding box center [330, 129] width 76 height 18
click at [277, 24] on button "Output" at bounding box center [277, 21] width 26 height 9
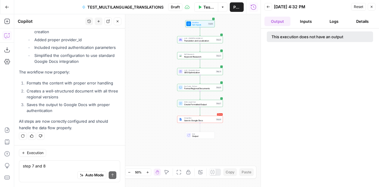
click at [332, 23] on button "Logs" at bounding box center [334, 21] width 26 height 9
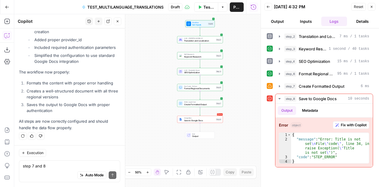
click at [269, 100] on div at bounding box center [270, 98] width 6 height 9
click at [276, 97] on button "step_8 Save to Google Docs 10 seconds" at bounding box center [323, 98] width 97 height 9
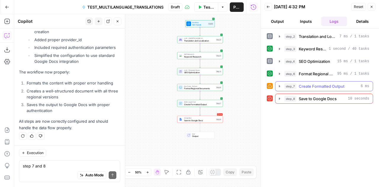
click at [279, 86] on icon "button" at bounding box center [279, 86] width 1 height 2
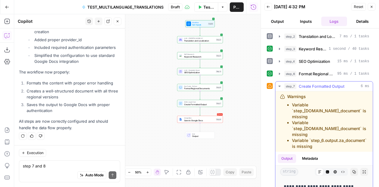
click at [289, 163] on button "Output" at bounding box center [287, 158] width 18 height 9
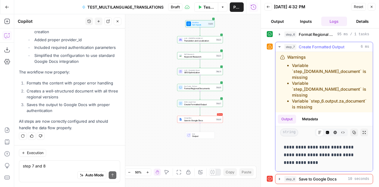
click at [279, 44] on icon "button" at bounding box center [279, 46] width 5 height 5
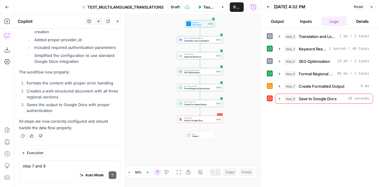
scroll to position [0, 0]
click at [277, 86] on icon "button" at bounding box center [279, 86] width 5 height 5
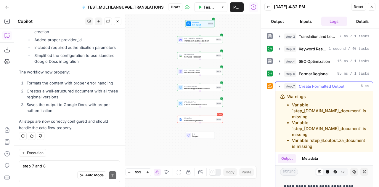
scroll to position [44, 0]
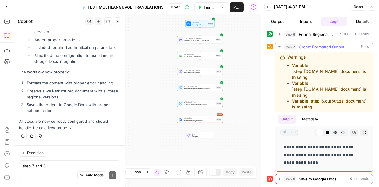
drag, startPoint x: 307, startPoint y: 164, endPoint x: 281, endPoint y: 147, distance: 31.1
click at [281, 147] on div "**********" at bounding box center [324, 155] width 88 height 28
copy p "**********"
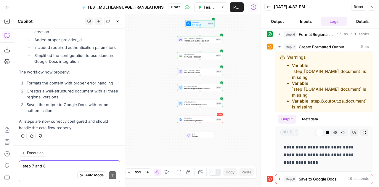
click at [38, 163] on textarea "step 7 and 8" at bounding box center [70, 166] width 94 height 6
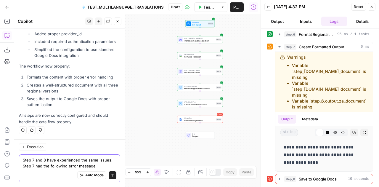
paste textarea "Error occurred while formatting documents: string indices must be integers"
type textarea "Step 7 and 8 have experienced the same issues. Step 7 had the following error m…"
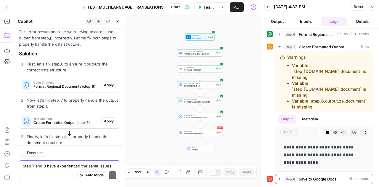
scroll to position [4026, 0]
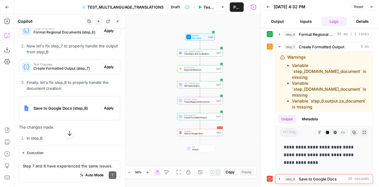
click at [105, 33] on span "Apply" at bounding box center [109, 30] width 10 height 5
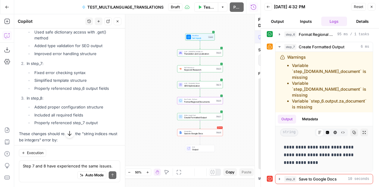
scroll to position [3903, 0]
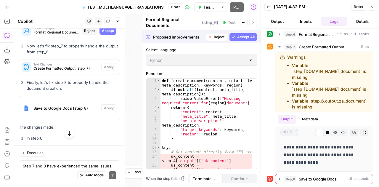
click at [105, 33] on span "Accept" at bounding box center [108, 30] width 12 height 5
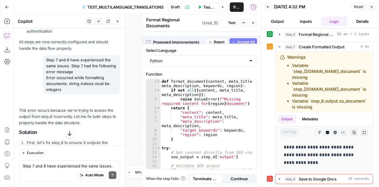
scroll to position [4036, 0]
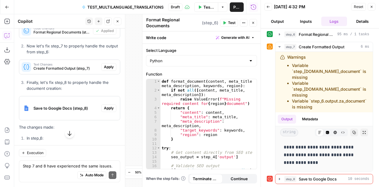
click at [105, 70] on span "Apply" at bounding box center [109, 66] width 10 height 5
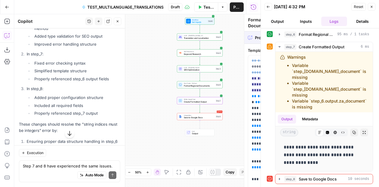
type textarea "Create Formatted Output"
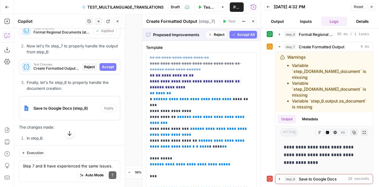
click at [105, 70] on span "Accept" at bounding box center [108, 66] width 12 height 5
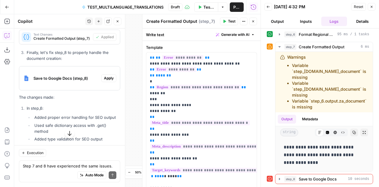
scroll to position [4066, 0]
click at [106, 81] on span "Apply" at bounding box center [109, 77] width 10 height 5
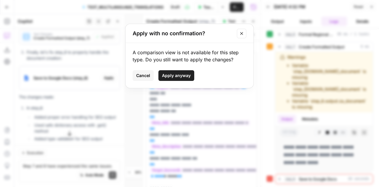
click at [182, 75] on span "Apply anyway" at bounding box center [176, 76] width 29 height 6
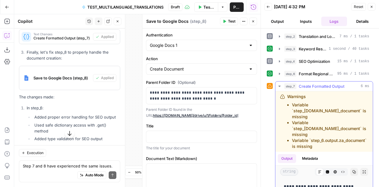
click at [279, 86] on icon "button" at bounding box center [279, 86] width 5 height 5
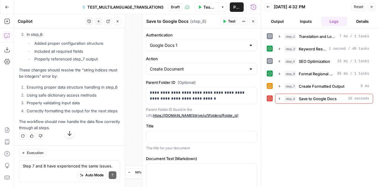
scroll to position [4271, 0]
click at [320, 74] on span "Format Regional Documents" at bounding box center [317, 74] width 36 height 6
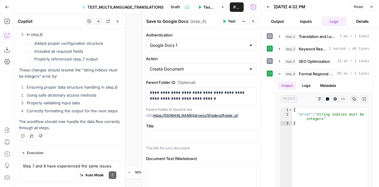
click at [281, 21] on button "Output" at bounding box center [277, 21] width 26 height 9
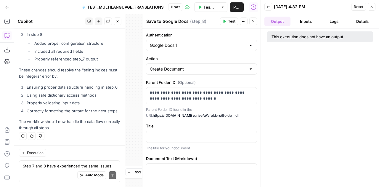
click at [331, 22] on button "Logs" at bounding box center [334, 21] width 26 height 9
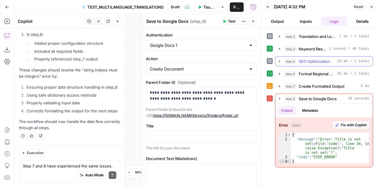
click at [318, 57] on button "step_4 SEO Optimization 15 ms / 1 tasks" at bounding box center [323, 61] width 97 height 9
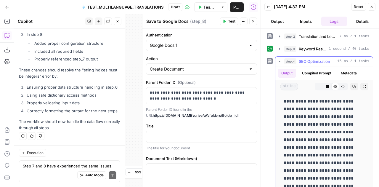
click at [321, 71] on button "Compiled Prompt" at bounding box center [316, 73] width 36 height 9
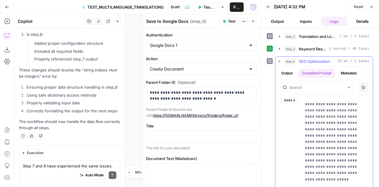
click at [285, 72] on button "Output" at bounding box center [287, 73] width 18 height 9
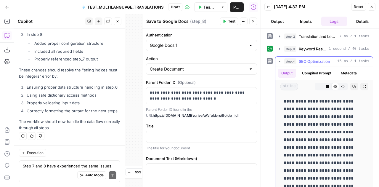
click at [306, 132] on p "**********" at bounding box center [320, 174] width 72 height 154
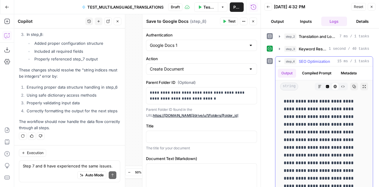
click at [352, 85] on icon "button" at bounding box center [354, 87] width 4 height 4
click at [278, 60] on icon "button" at bounding box center [279, 61] width 5 height 5
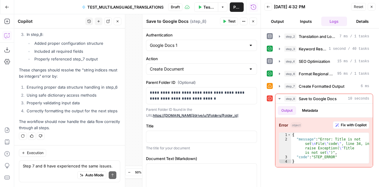
click at [374, 7] on button "Close" at bounding box center [372, 7] width 8 height 8
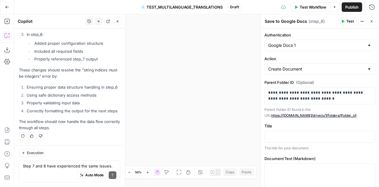
click at [371, 23] on button "Close" at bounding box center [372, 21] width 8 height 8
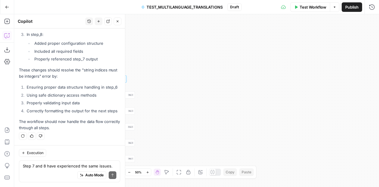
click at [118, 25] on div "History New chat Detach Close" at bounding box center [103, 21] width 36 height 8
click at [118, 21] on icon "button" at bounding box center [118, 21] width 2 height 2
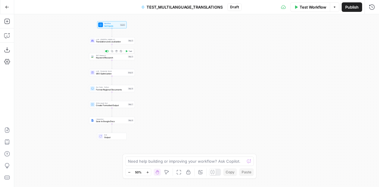
click at [104, 57] on span "Keyword Research" at bounding box center [111, 57] width 31 height 3
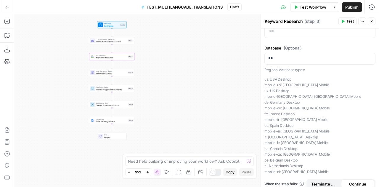
scroll to position [130, 0]
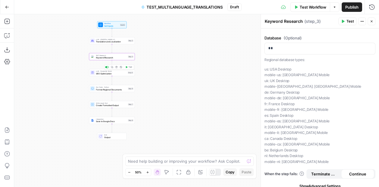
click at [99, 74] on span "SEO Optimization" at bounding box center [111, 73] width 30 height 3
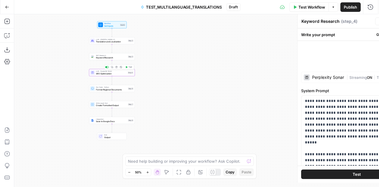
type textarea "SEO Optimization"
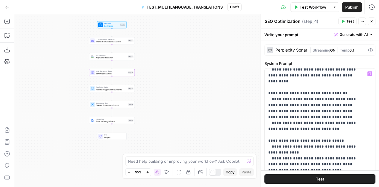
scroll to position [284, 0]
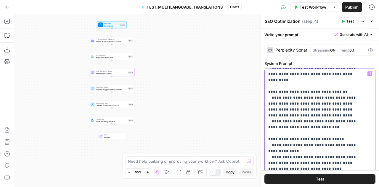
drag, startPoint x: 297, startPoint y: 138, endPoint x: 264, endPoint y: 105, distance: 46.9
click at [265, 105] on div "**********" at bounding box center [318, 188] width 106 height 241
drag, startPoint x: 294, startPoint y: 152, endPoint x: 262, endPoint y: 113, distance: 51.1
click at [262, 113] on div "**********" at bounding box center [319, 100] width 118 height 173
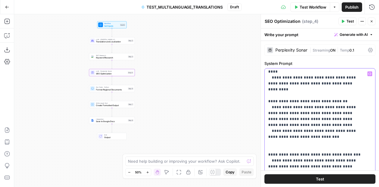
scroll to position [275, 0]
drag, startPoint x: 320, startPoint y: 108, endPoint x: 265, endPoint y: 73, distance: 66.0
click at [265, 73] on div "**********" at bounding box center [318, 188] width 106 height 241
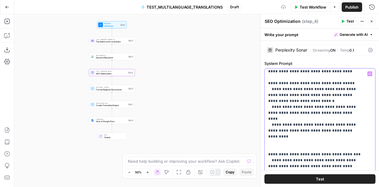
scroll to position [221, 0]
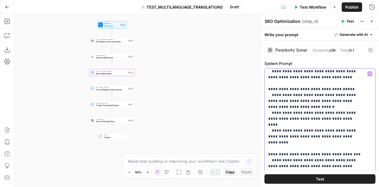
drag, startPoint x: 330, startPoint y: 78, endPoint x: 284, endPoint y: 84, distance: 46.0
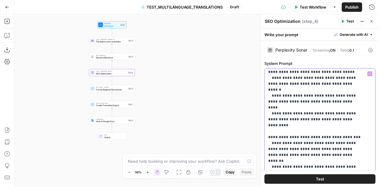
scroll to position [239, 0]
drag, startPoint x: 274, startPoint y: 107, endPoint x: 282, endPoint y: 106, distance: 8.0
click at [282, 106] on p "**********" at bounding box center [315, 190] width 94 height 716
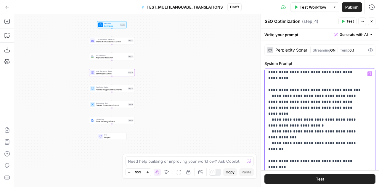
scroll to position [286, 0]
click at [333, 118] on p "**********" at bounding box center [315, 143] width 94 height 716
click at [310, 119] on p "**********" at bounding box center [315, 143] width 94 height 716
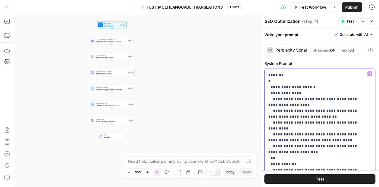
scroll to position [480, 0]
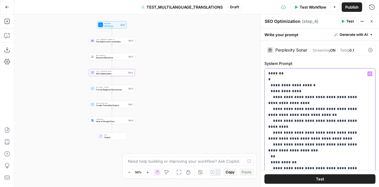
drag, startPoint x: 356, startPoint y: 166, endPoint x: 268, endPoint y: 74, distance: 127.1
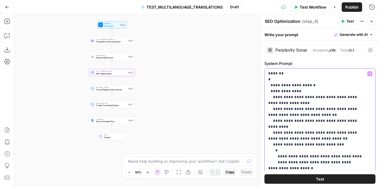
scroll to position [379, 0]
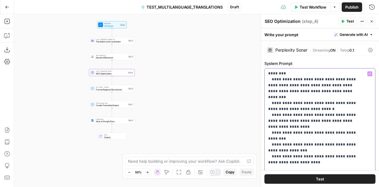
drag, startPoint x: 266, startPoint y: 111, endPoint x: 364, endPoint y: 166, distance: 112.0
click at [364, 166] on div "**********" at bounding box center [318, 188] width 106 height 241
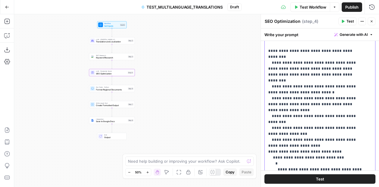
scroll to position [82, 0]
drag, startPoint x: 267, startPoint y: 92, endPoint x: 346, endPoint y: 181, distance: 118.7
click at [346, 181] on div "**********" at bounding box center [320, 107] width 118 height 158
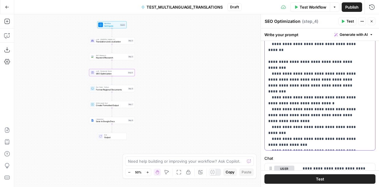
scroll to position [159, 0]
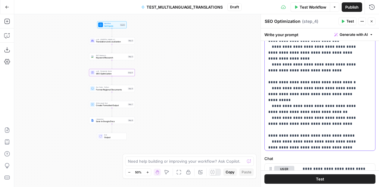
scroll to position [0, 0]
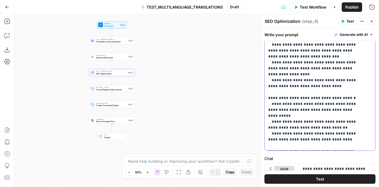
drag, startPoint x: 275, startPoint y: 91, endPoint x: 307, endPoint y: 94, distance: 32.6
click at [307, 94] on p "**********" at bounding box center [315, 157] width 94 height 491
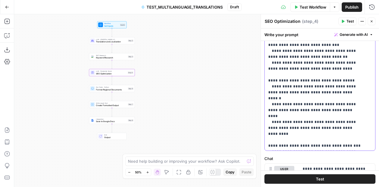
scroll to position [65, 0]
click at [280, 67] on p "**********" at bounding box center [315, 91] width 94 height 491
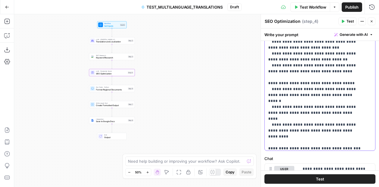
scroll to position [62, 0]
click at [303, 102] on p "**********" at bounding box center [315, 95] width 94 height 491
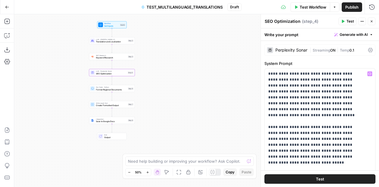
scroll to position [62, 0]
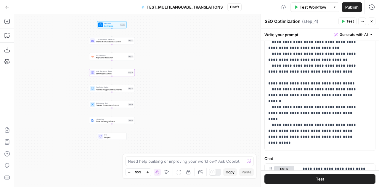
click at [301, 108] on p "**********" at bounding box center [315, 98] width 94 height 497
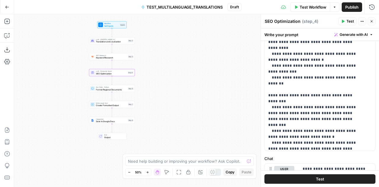
scroll to position [192, 0]
drag, startPoint x: 303, startPoint y: 52, endPoint x: 355, endPoint y: 54, distance: 51.5
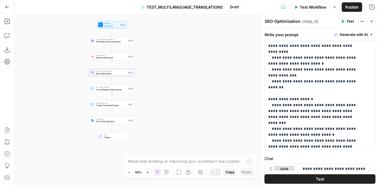
scroll to position [186, 0]
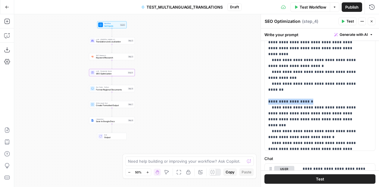
drag, startPoint x: 308, startPoint y: 59, endPoint x: 267, endPoint y: 60, distance: 41.4
click at [267, 60] on div "**********" at bounding box center [318, 29] width 106 height 241
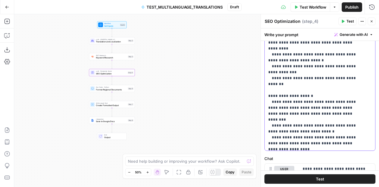
scroll to position [191, 0]
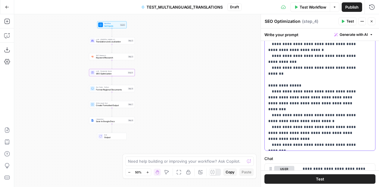
scroll to position [202, 0]
drag, startPoint x: 298, startPoint y: 46, endPoint x: 268, endPoint y: 45, distance: 30.2
click at [268, 45] on div "**********" at bounding box center [318, 29] width 106 height 241
copy p "**********"
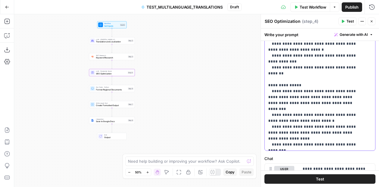
drag, startPoint x: 278, startPoint y: 127, endPoint x: 290, endPoint y: 127, distance: 11.8
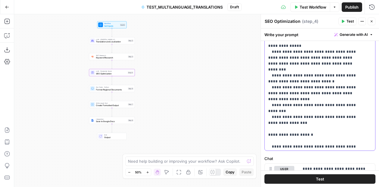
scroll to position [242, 0]
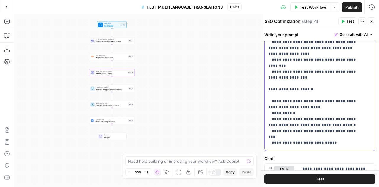
scroll to position [290, 0]
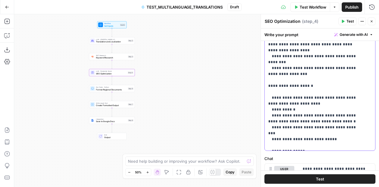
drag, startPoint x: 353, startPoint y: 145, endPoint x: 310, endPoint y: 121, distance: 49.8
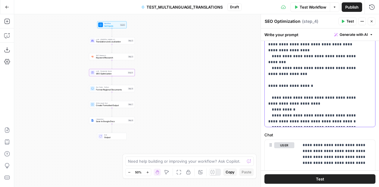
drag, startPoint x: 309, startPoint y: 96, endPoint x: 268, endPoint y: 99, distance: 41.5
click at [268, 99] on div "**********" at bounding box center [318, 5] width 106 height 241
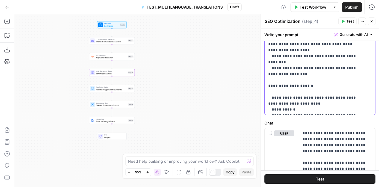
scroll to position [201, 0]
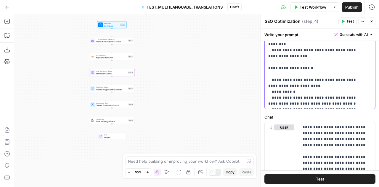
scroll to position [183, 0]
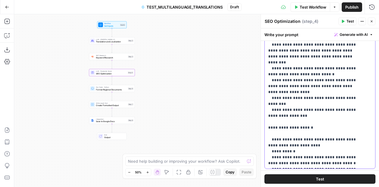
scroll to position [188, 0]
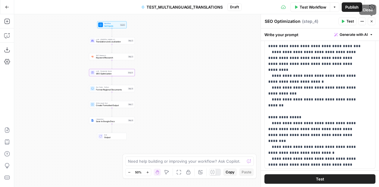
click at [373, 23] on button "Close" at bounding box center [372, 21] width 8 height 8
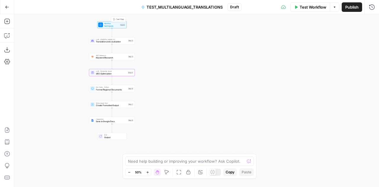
click at [114, 25] on span "Set Inputs" at bounding box center [111, 25] width 15 height 3
click at [319, 90] on span "Add Field" at bounding box center [312, 90] width 17 height 6
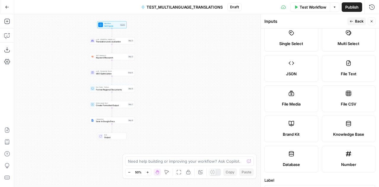
scroll to position [54, 0]
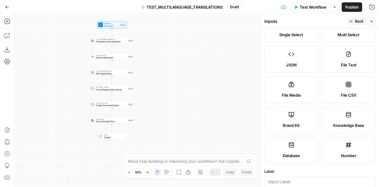
click at [353, 115] on label "Knowledge Base" at bounding box center [349, 120] width 54 height 27
click at [291, 120] on label "Brand Kit" at bounding box center [291, 120] width 54 height 27
click at [371, 22] on icon "button" at bounding box center [372, 21] width 2 height 2
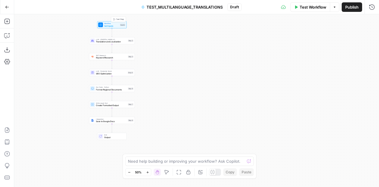
click at [117, 28] on div "Workflow Set Inputs Inputs Test Step" at bounding box center [112, 24] width 30 height 7
click at [317, 87] on span "Add Field" at bounding box center [312, 90] width 17 height 6
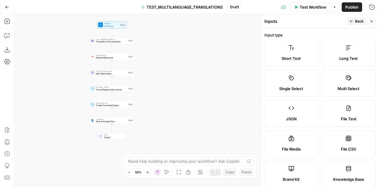
click at [286, 171] on label "Brand Kit" at bounding box center [291, 173] width 54 height 27
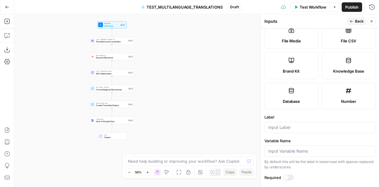
scroll to position [136, 0]
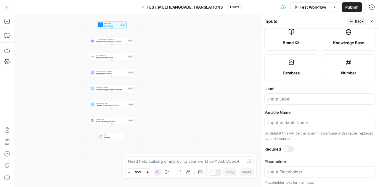
click at [288, 146] on div at bounding box center [288, 149] width 11 height 6
click at [296, 170] on input "Placeholder" at bounding box center [319, 172] width 103 height 6
click at [373, 23] on button "Close" at bounding box center [372, 21] width 8 height 8
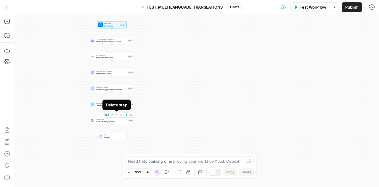
click at [116, 115] on icon "button" at bounding box center [116, 115] width 2 height 2
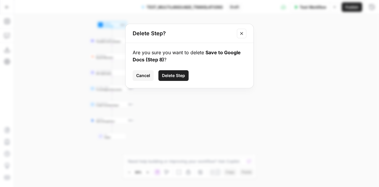
click at [169, 76] on span "Delete Step" at bounding box center [173, 76] width 23 height 6
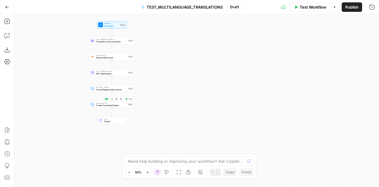
click at [105, 103] on span "Write Liquid Text" at bounding box center [111, 103] width 31 height 2
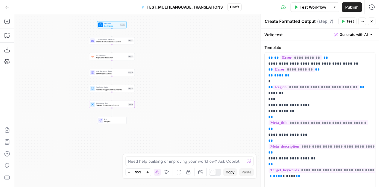
click at [199, 112] on div "Workflow Set Inputs Inputs LLM · Claude Opus 4.1 Translation and Localization S…" at bounding box center [196, 100] width 365 height 173
click at [371, 21] on icon "button" at bounding box center [372, 22] width 4 height 4
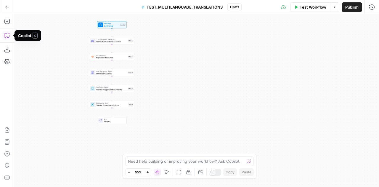
click at [5, 33] on icon "button" at bounding box center [7, 36] width 6 height 6
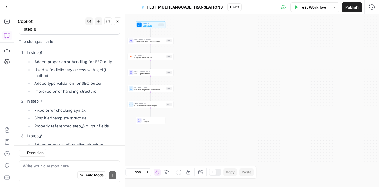
scroll to position [4206, 0]
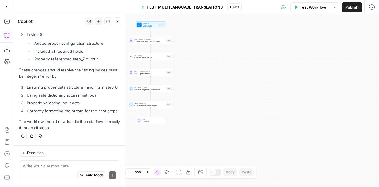
click at [57, 165] on textarea at bounding box center [70, 166] width 94 height 6
click at [57, 167] on textarea "I have removed ducument creation" at bounding box center [70, 166] width 94 height 6
click at [91, 166] on textarea "I have removed document creation" at bounding box center [70, 166] width 94 height 6
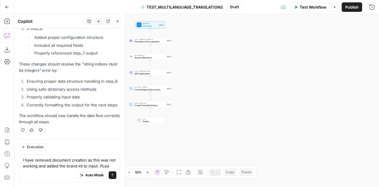
scroll to position [4217, 0]
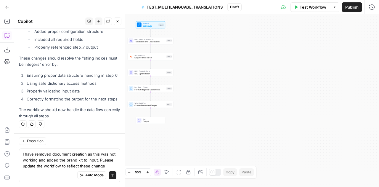
type textarea "I have removed document creation as this was not working and added the brand ki…"
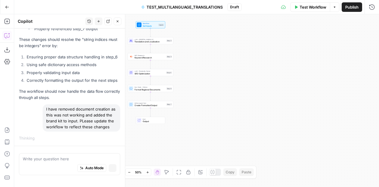
scroll to position [4089, 0]
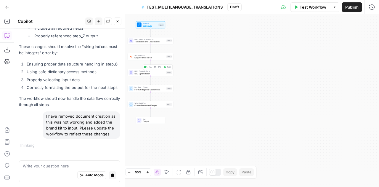
click at [140, 75] on div "LLM · Perplexity Sonar SEO Optimization Step 4 Copy step Delete step Add Note T…" at bounding box center [151, 72] width 46 height 7
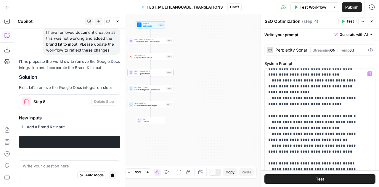
scroll to position [142, 0]
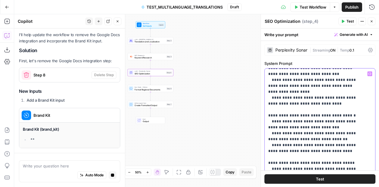
click at [307, 151] on p "**********" at bounding box center [315, 177] width 94 height 497
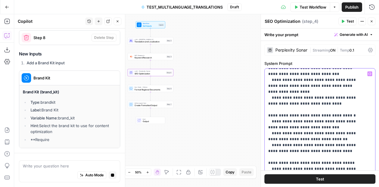
click at [307, 151] on p "**********" at bounding box center [315, 177] width 94 height 497
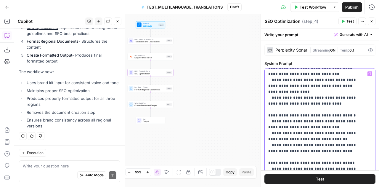
scroll to position [4439, 0]
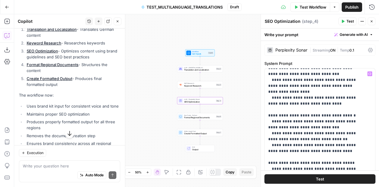
click at [105, 9] on div "Prompt Changes SEO Optimization (step_4) Apply" at bounding box center [69, 3] width 101 height 9
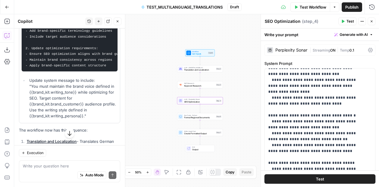
click at [104, 7] on span "Apply" at bounding box center [109, 3] width 10 height 5
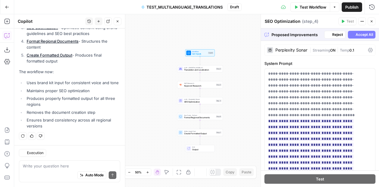
scroll to position [4506, 0]
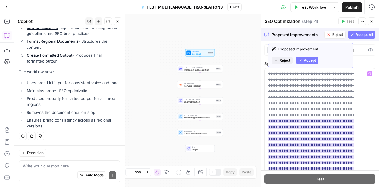
click at [311, 62] on span "Accept" at bounding box center [310, 60] width 12 height 5
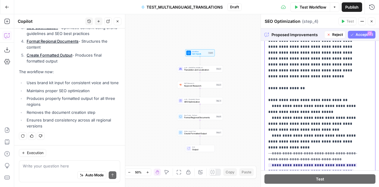
scroll to position [178, 0]
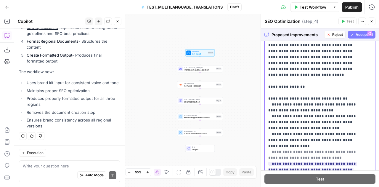
click at [351, 150] on del "**********" at bounding box center [312, 155] width 89 height 10
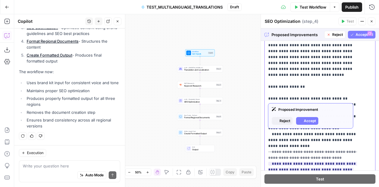
click at [313, 148] on span "**********" at bounding box center [312, 169] width 89 height 43
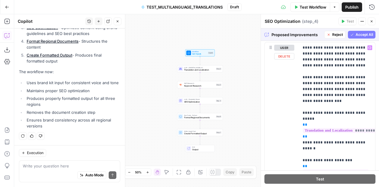
scroll to position [281, 0]
click at [355, 34] on span "Accept All" at bounding box center [363, 34] width 17 height 5
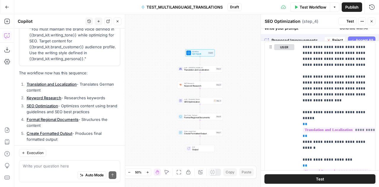
scroll to position [0, 0]
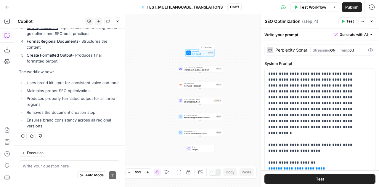
click at [196, 52] on span "Workflow" at bounding box center [199, 51] width 15 height 2
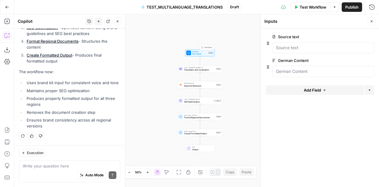
scroll to position [4648, 0]
click at [316, 88] on span "Add Field" at bounding box center [312, 90] width 17 height 6
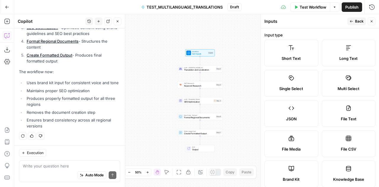
click at [294, 162] on label "Brand Kit" at bounding box center [291, 173] width 54 height 27
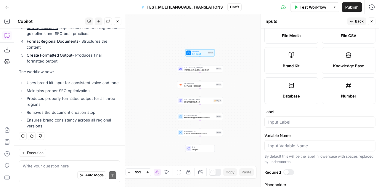
scroll to position [114, 0]
click at [289, 169] on div at bounding box center [288, 172] width 11 height 6
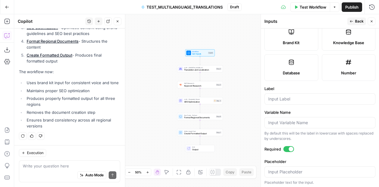
click at [372, 23] on icon "button" at bounding box center [372, 22] width 4 height 4
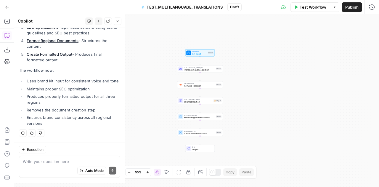
scroll to position [4648, 0]
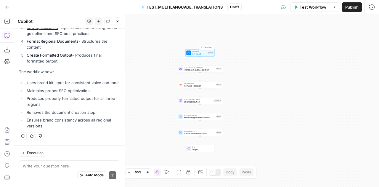
click at [197, 53] on span "Set Inputs" at bounding box center [199, 53] width 15 height 3
click at [325, 90] on icon "button" at bounding box center [325, 90] width 4 height 4
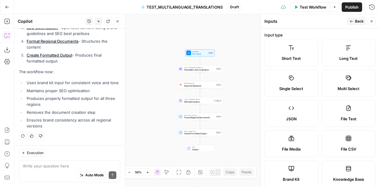
click at [300, 171] on label "Brand Kit" at bounding box center [291, 173] width 54 height 27
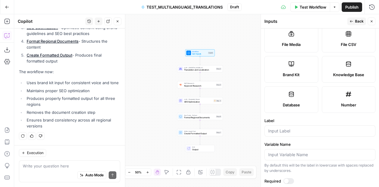
scroll to position [105, 0]
click at [283, 128] on input "Label" at bounding box center [319, 131] width 103 height 6
click at [287, 178] on div at bounding box center [288, 181] width 11 height 6
click at [277, 128] on input "Label" at bounding box center [319, 131] width 103 height 6
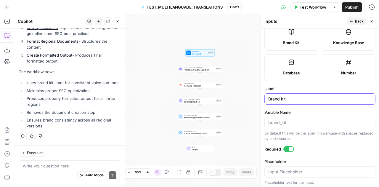
type input "Brand kit"
click at [317, 147] on label "Required" at bounding box center [319, 149] width 111 height 6
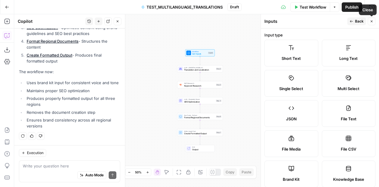
click at [372, 21] on icon "button" at bounding box center [372, 22] width 4 height 4
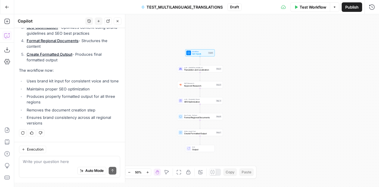
scroll to position [4648, 0]
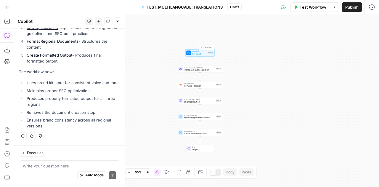
click at [198, 52] on span "Set Inputs" at bounding box center [199, 53] width 15 height 3
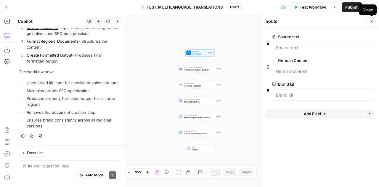
click at [371, 22] on icon "button" at bounding box center [372, 21] width 2 height 2
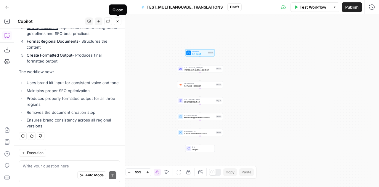
click at [119, 24] on button "Close" at bounding box center [118, 21] width 8 height 8
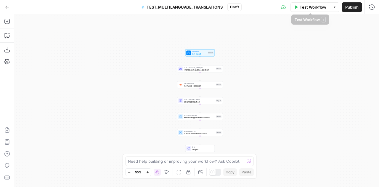
click at [310, 5] on span "Test Workflow" at bounding box center [313, 7] width 27 height 6
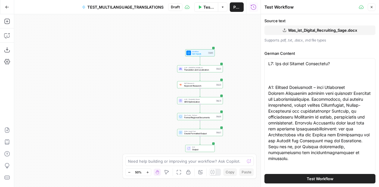
click at [322, 178] on span "Test Workflow" at bounding box center [320, 179] width 27 height 6
click at [307, 177] on span "Test Workflow" at bounding box center [320, 179] width 27 height 6
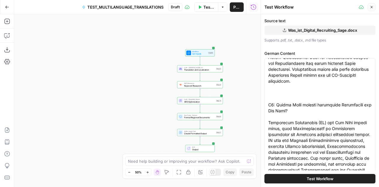
scroll to position [677, 0]
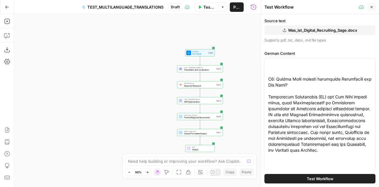
click at [339, 178] on button "Test Workflow" at bounding box center [319, 178] width 111 height 9
click at [311, 178] on span "Test Workflow" at bounding box center [320, 179] width 27 height 6
click at [371, 7] on icon "button" at bounding box center [372, 7] width 4 height 4
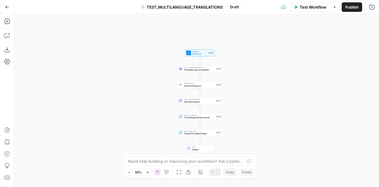
click at [311, 4] on span "Test Workflow" at bounding box center [313, 7] width 27 height 6
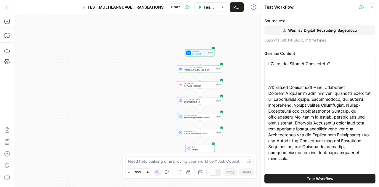
click at [314, 174] on button "Test Workflow" at bounding box center [319, 178] width 111 height 9
click at [300, 178] on button "Test Workflow" at bounding box center [319, 178] width 111 height 9
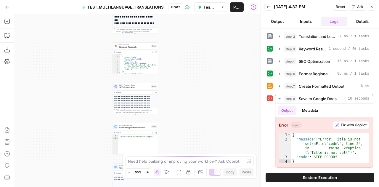
click at [311, 177] on span "Restore Execution" at bounding box center [320, 177] width 34 height 6
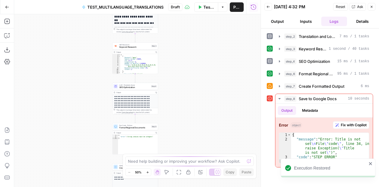
click at [371, 164] on icon "close" at bounding box center [370, 163] width 4 height 5
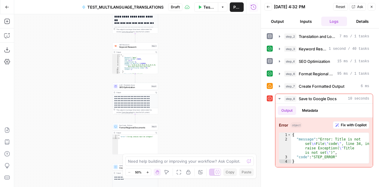
click at [345, 7] on span "Reset" at bounding box center [340, 6] width 9 height 5
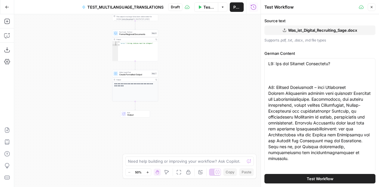
click at [316, 178] on span "Test Workflow" at bounding box center [320, 179] width 27 height 6
click at [315, 180] on span "Test Workflow" at bounding box center [320, 179] width 27 height 6
click at [288, 178] on button "Test Workflow" at bounding box center [319, 178] width 111 height 9
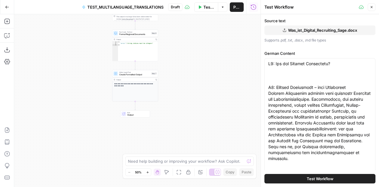
click at [288, 178] on button "Test Workflow" at bounding box center [319, 178] width 111 height 9
click at [204, 9] on span "Test Workflow" at bounding box center [208, 7] width 11 height 6
click at [222, 7] on icon "button" at bounding box center [223, 7] width 4 height 4
click at [203, 20] on span "Run Test" at bounding box center [206, 21] width 26 height 6
click at [373, 6] on icon "button" at bounding box center [372, 7] width 4 height 4
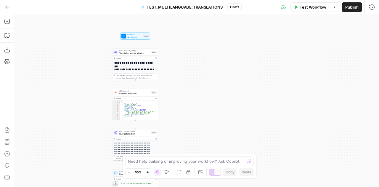
click at [302, 11] on button "Test Workflow" at bounding box center [310, 6] width 40 height 9
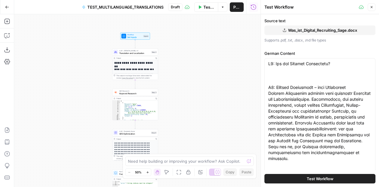
click at [301, 179] on button "Test Workflow" at bounding box center [319, 178] width 111 height 9
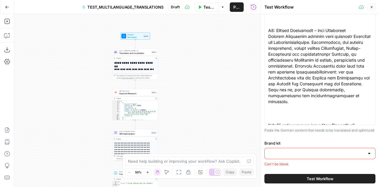
click at [361, 151] on div at bounding box center [319, 153] width 111 height 11
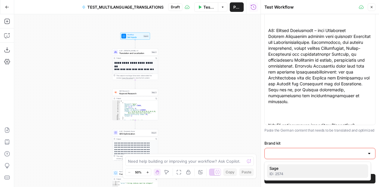
click at [293, 170] on span "Sage" at bounding box center [316, 168] width 94 height 6
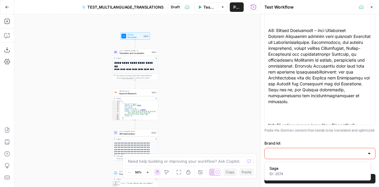
type input "Sage"
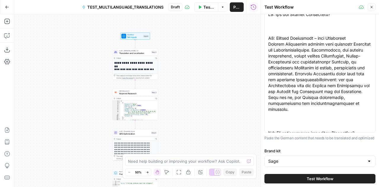
scroll to position [54, 0]
click at [312, 178] on span "Test Workflow" at bounding box center [320, 179] width 27 height 6
click at [310, 179] on span "Test Workflow" at bounding box center [320, 179] width 27 height 6
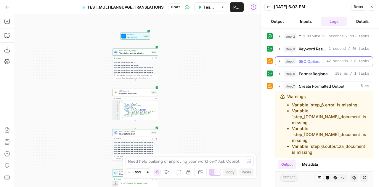
click at [279, 61] on icon "button" at bounding box center [279, 61] width 1 height 2
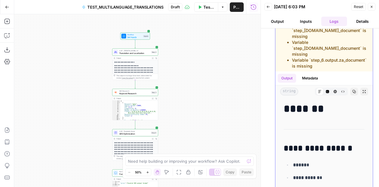
scroll to position [146, 0]
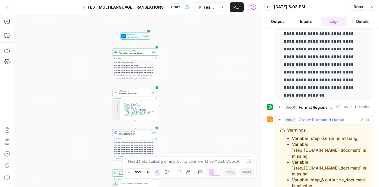
click at [278, 117] on icon "button" at bounding box center [279, 119] width 5 height 5
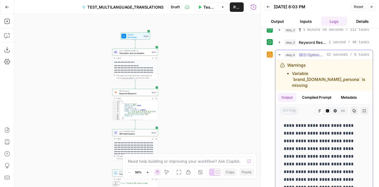
scroll to position [0, 0]
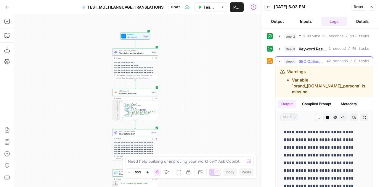
click at [279, 59] on icon "button" at bounding box center [279, 61] width 5 height 5
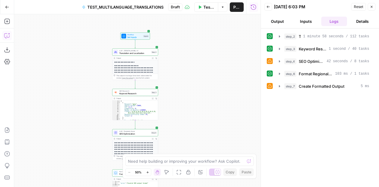
click at [7, 37] on icon "button" at bounding box center [7, 36] width 6 height 6
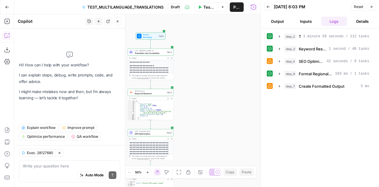
click at [46, 169] on div "Auto Mode Send" at bounding box center [70, 175] width 94 height 13
click at [303, 60] on span "SEO Optimization" at bounding box center [311, 61] width 25 height 6
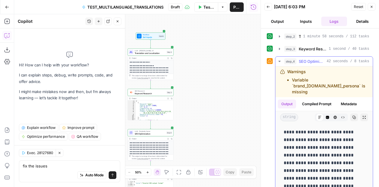
click at [303, 60] on span "SEO Optimization" at bounding box center [311, 61] width 25 height 6
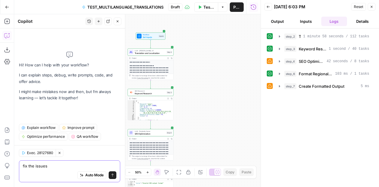
click at [57, 168] on textarea "fix the issues" at bounding box center [70, 166] width 94 height 6
type textarea "fix the issues in the modules"
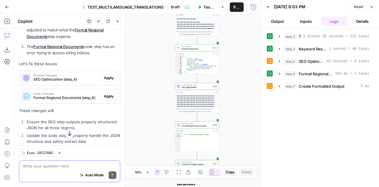
scroll to position [133, 0]
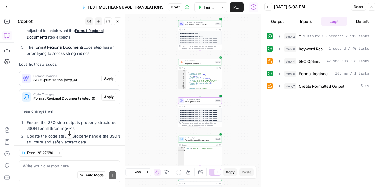
click at [104, 78] on span "Apply" at bounding box center [109, 78] width 10 height 5
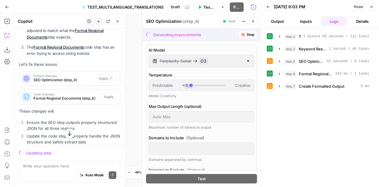
click at [246, 62] on div at bounding box center [248, 61] width 5 height 6
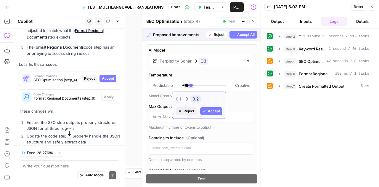
click at [210, 112] on span "Accept" at bounding box center [214, 110] width 12 height 5
type input "***"
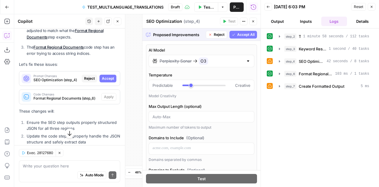
click at [246, 61] on div at bounding box center [248, 61] width 5 height 6
click at [209, 74] on span "Accept" at bounding box center [214, 74] width 12 height 5
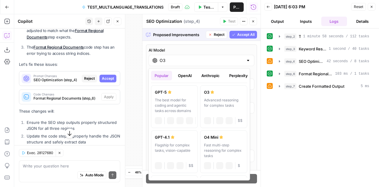
click at [238, 60] on input "O3" at bounding box center [202, 60] width 84 height 6
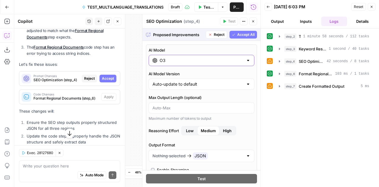
click at [238, 60] on input "O3" at bounding box center [202, 60] width 84 height 6
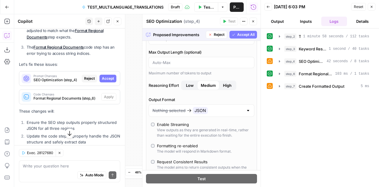
scroll to position [46, 0]
click at [244, 112] on div "Nothing selected JSON" at bounding box center [202, 110] width 106 height 12
click at [246, 107] on div at bounding box center [248, 110] width 5 height 6
click at [246, 108] on div at bounding box center [248, 110] width 5 height 6
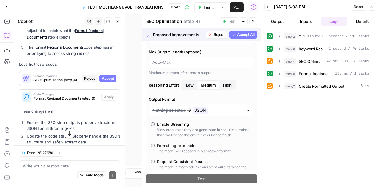
click at [246, 108] on div at bounding box center [248, 110] width 5 height 6
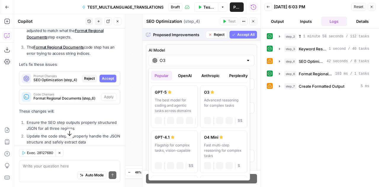
click at [217, 59] on input "O3" at bounding box center [202, 60] width 84 height 6
click at [230, 145] on div "Fast multi-step reasoning for complex tasks" at bounding box center [223, 150] width 39 height 16
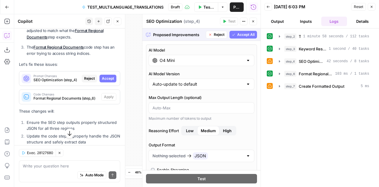
click at [237, 157] on div "Nothing selected JSON" at bounding box center [197, 155] width 91 height 7
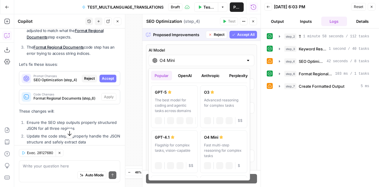
click at [246, 60] on div at bounding box center [248, 60] width 5 height 6
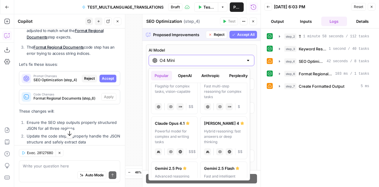
scroll to position [59, 0]
click at [214, 128] on div "Hybrid reasoning: fast answers or deep thinking" at bounding box center [223, 136] width 39 height 16
type input "[PERSON_NAME] 4"
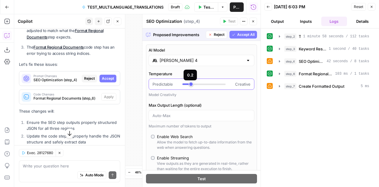
click at [186, 83] on div at bounding box center [186, 83] width 9 height 1
type input "***"
click at [188, 84] on div at bounding box center [203, 83] width 43 height 1
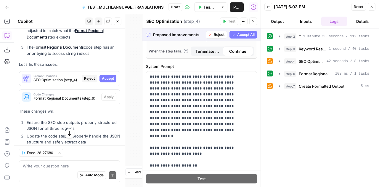
scroll to position [151, 0]
click at [238, 33] on span "Accept All" at bounding box center [245, 34] width 17 height 5
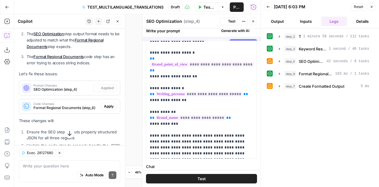
scroll to position [0, 0]
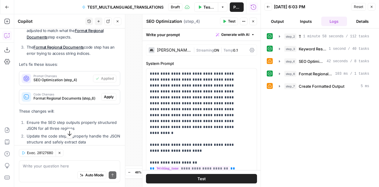
click at [102, 100] on button "Apply" at bounding box center [108, 97] width 15 height 8
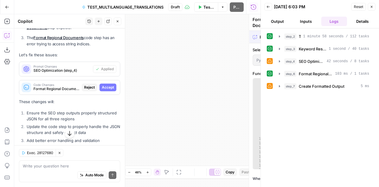
scroll to position [133, 0]
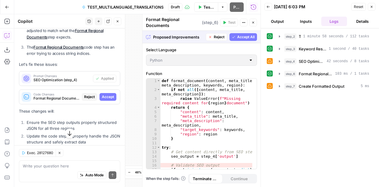
click at [104, 96] on span "Accept" at bounding box center [108, 96] width 12 height 5
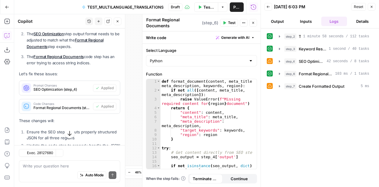
scroll to position [143, 0]
